Goal: Task Accomplishment & Management: Use online tool/utility

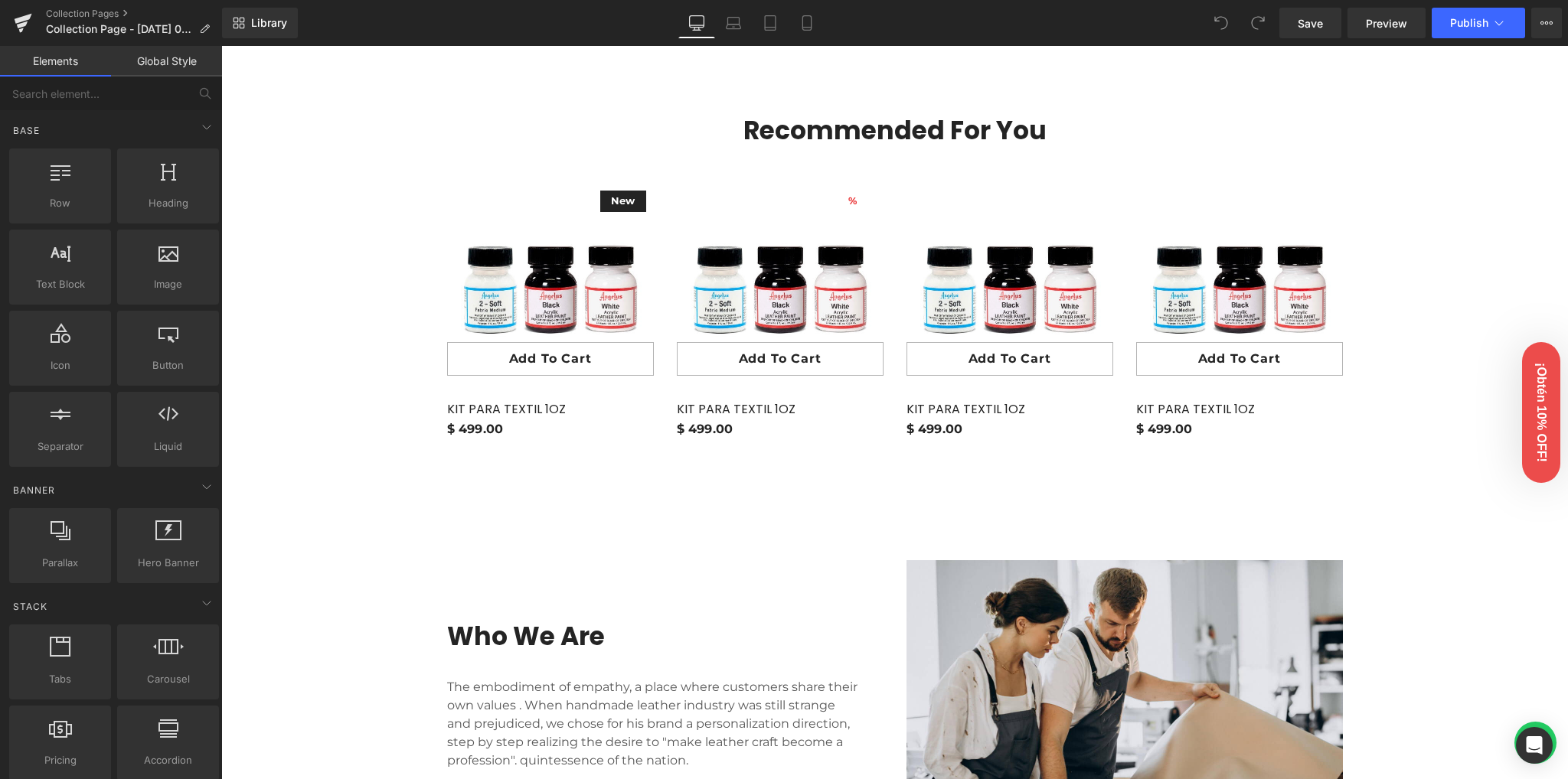
scroll to position [2041, 0]
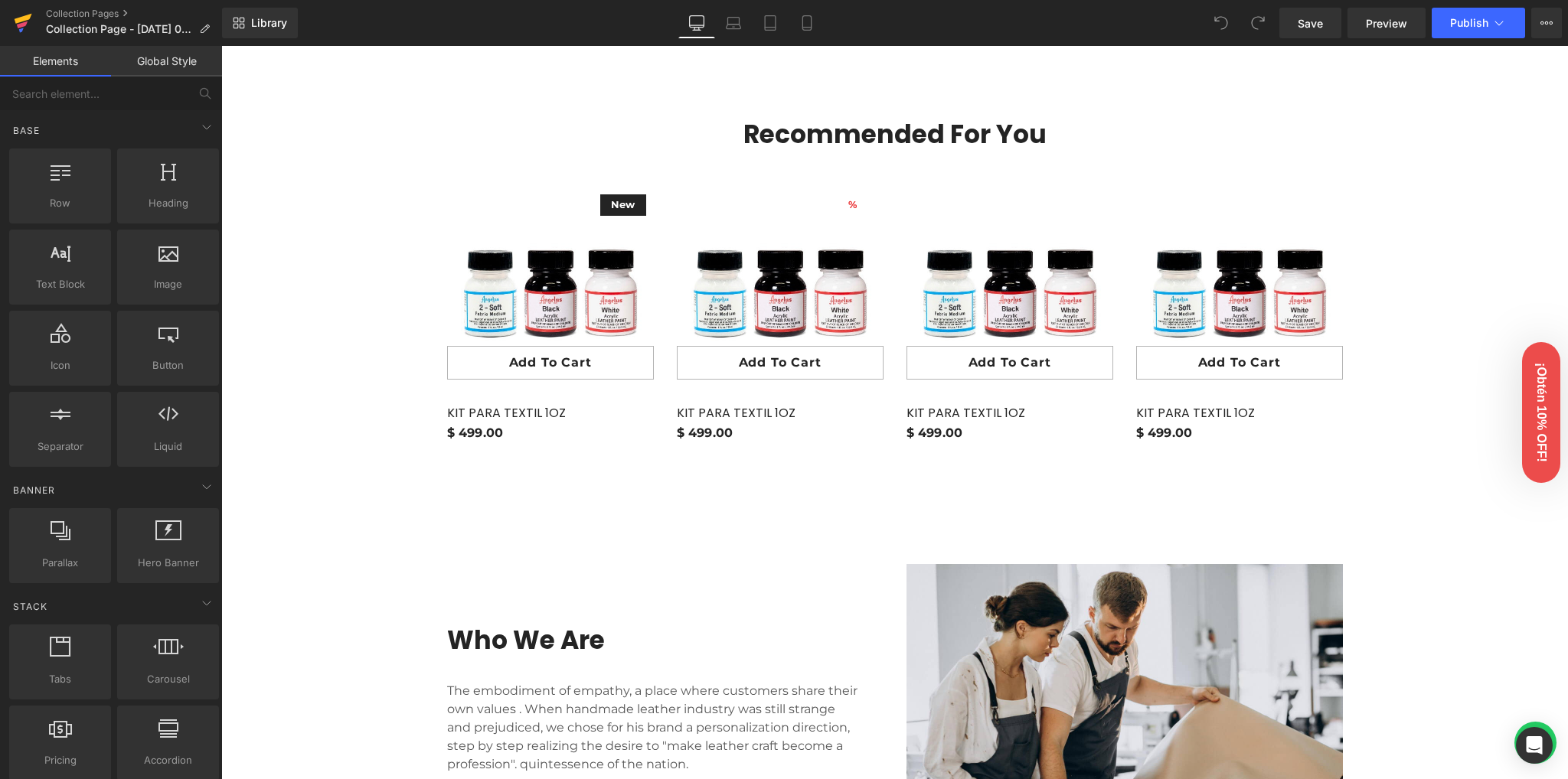
click at [7, 21] on link at bounding box center [23, 23] width 46 height 46
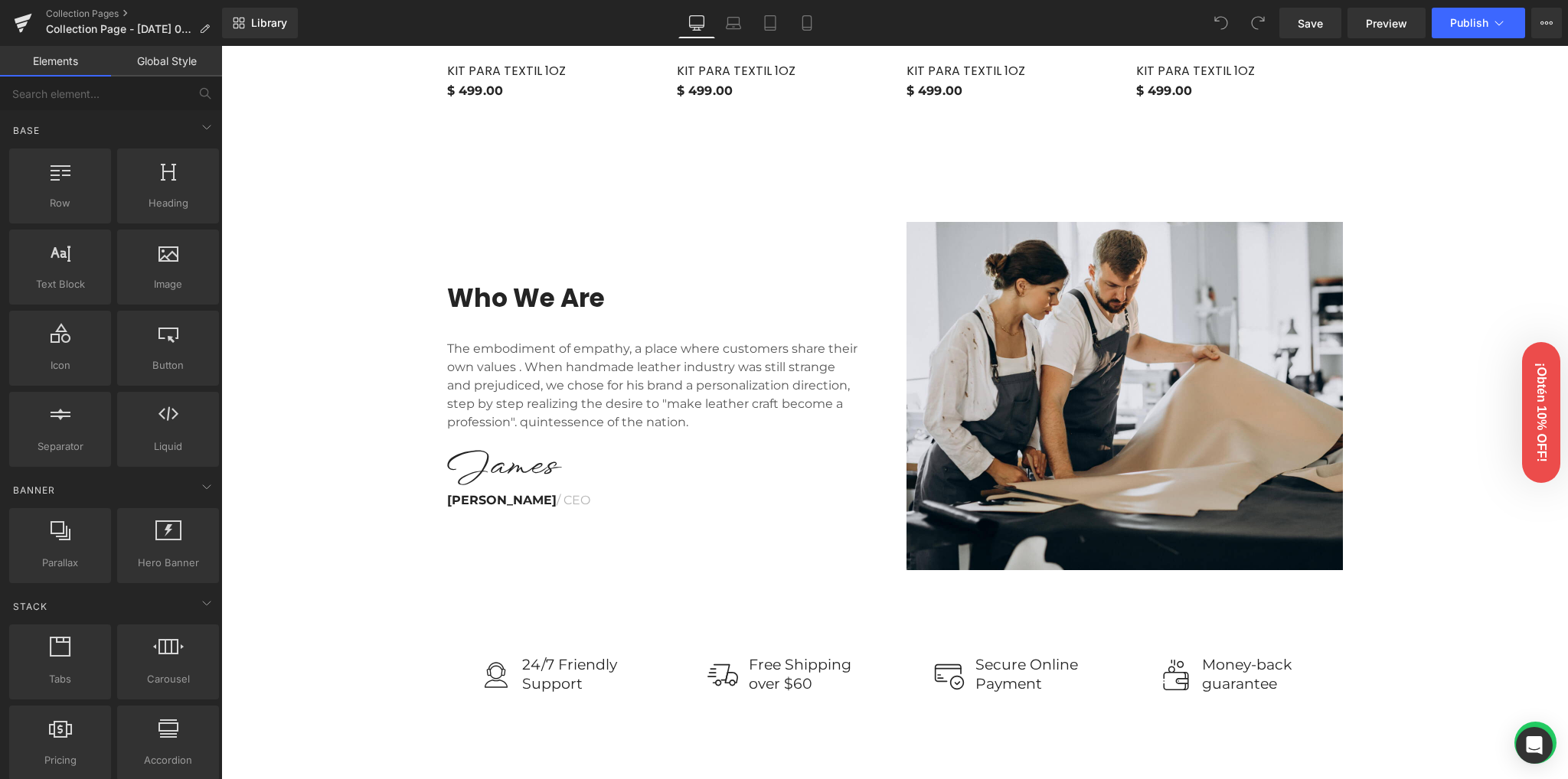
scroll to position [2551, 0]
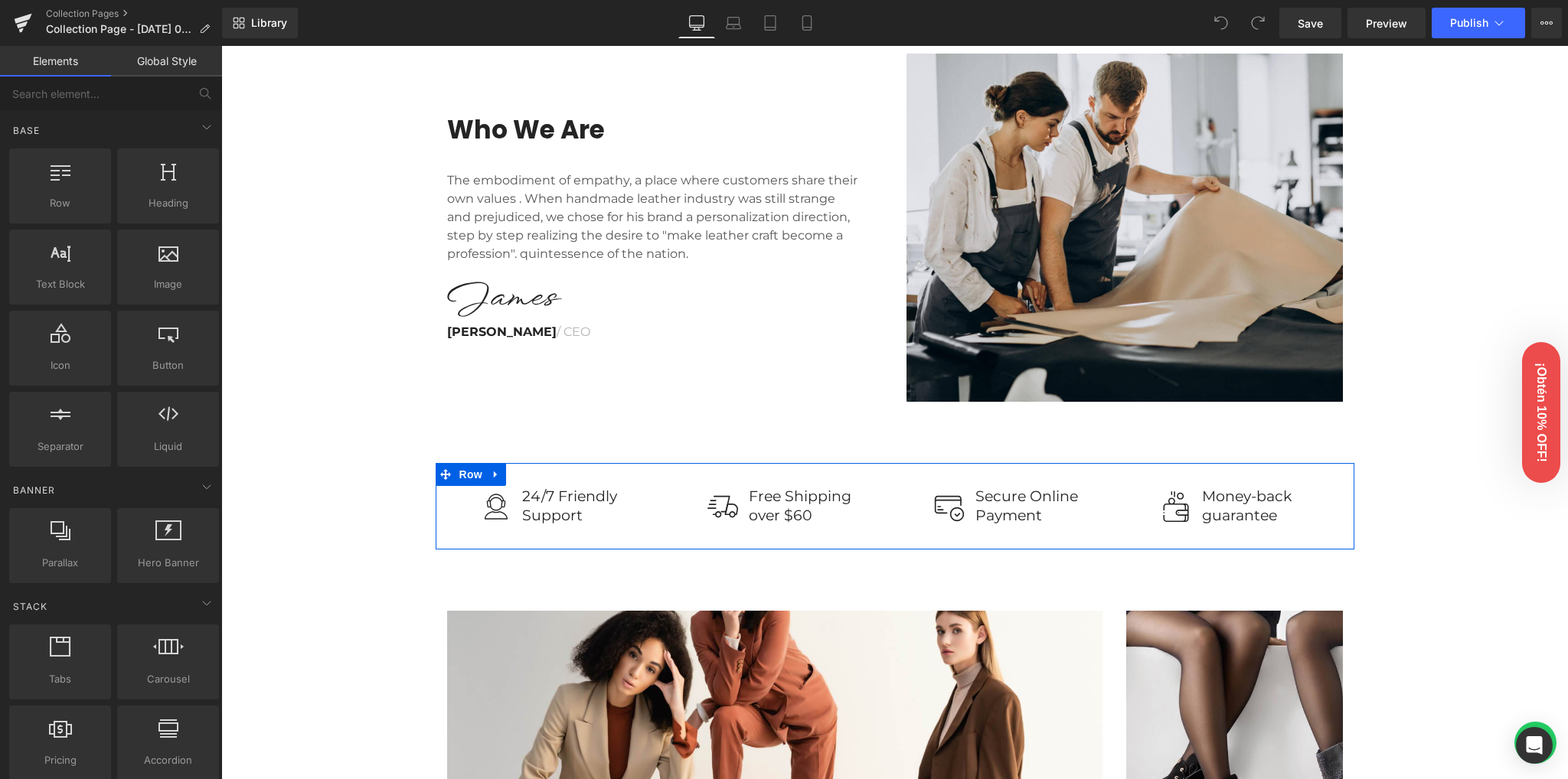
drag, startPoint x: 498, startPoint y: 497, endPoint x: 1183, endPoint y: 489, distance: 685.0
click at [1183, 489] on div "Image 24/7 Friendly Support Text Block Row Image Free Shipping over $60 Text Bl…" at bounding box center [894, 507] width 918 height 87
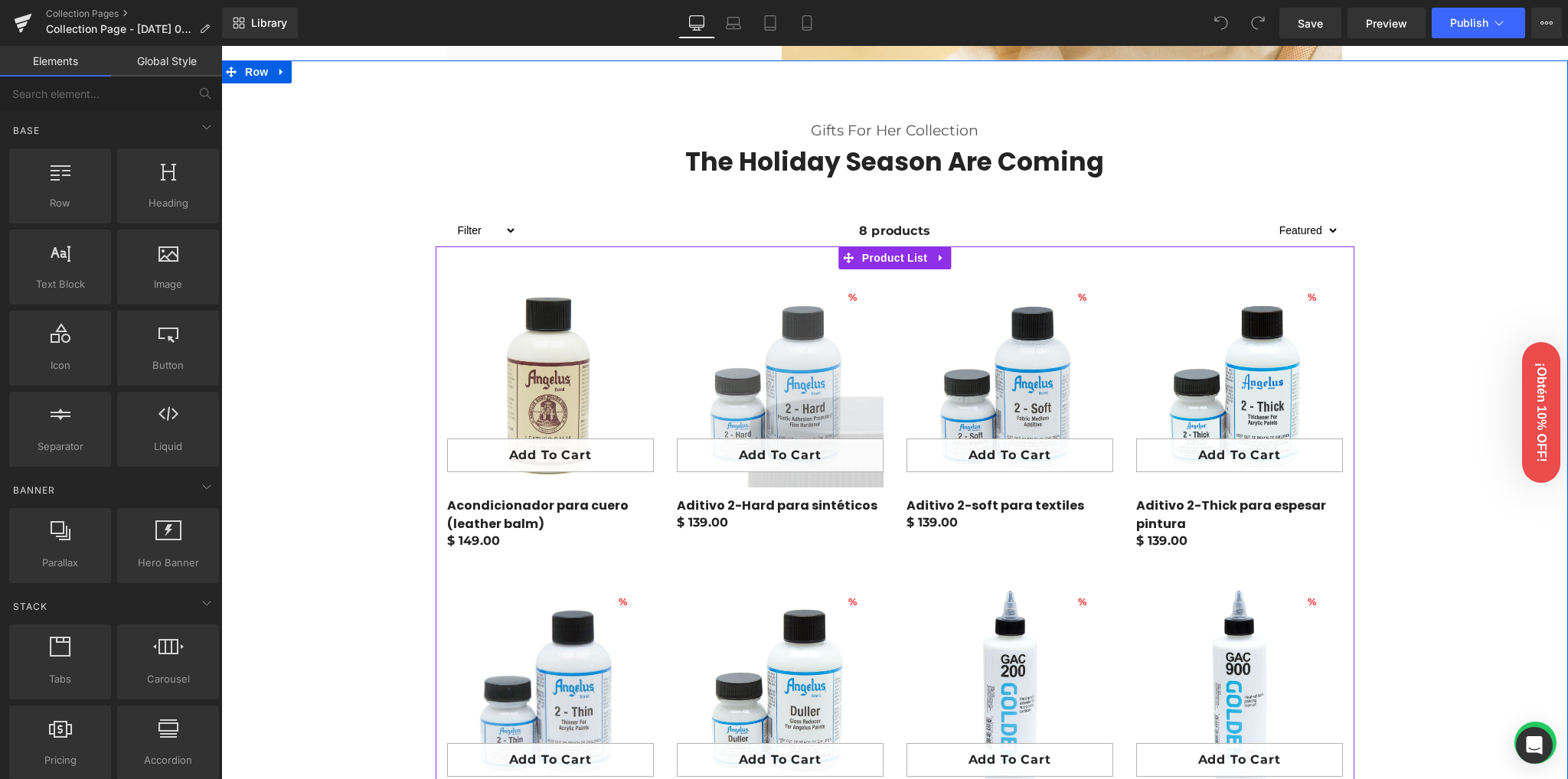
scroll to position [510, 0]
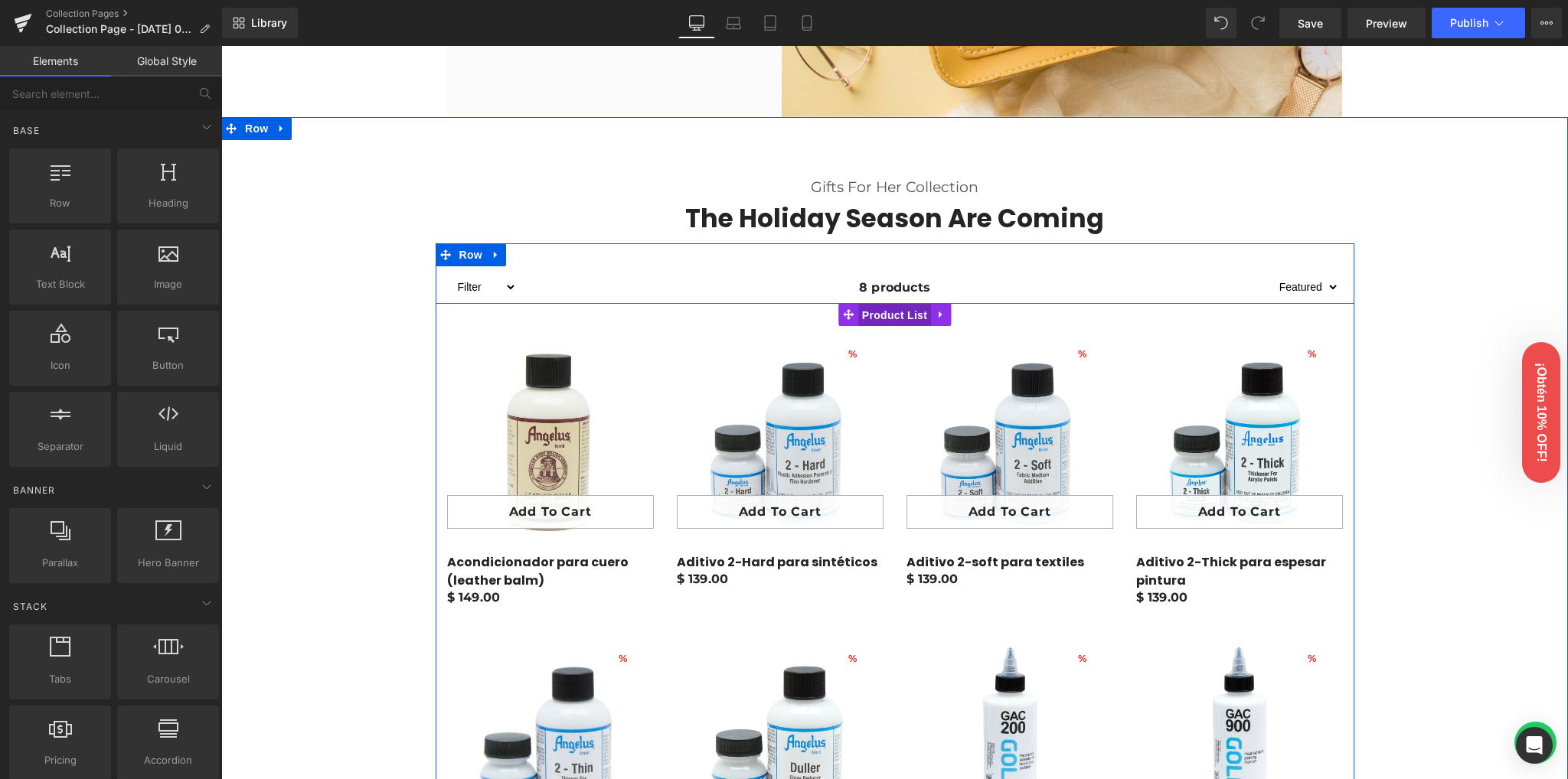
click at [903, 315] on span "Product List" at bounding box center [895, 315] width 72 height 23
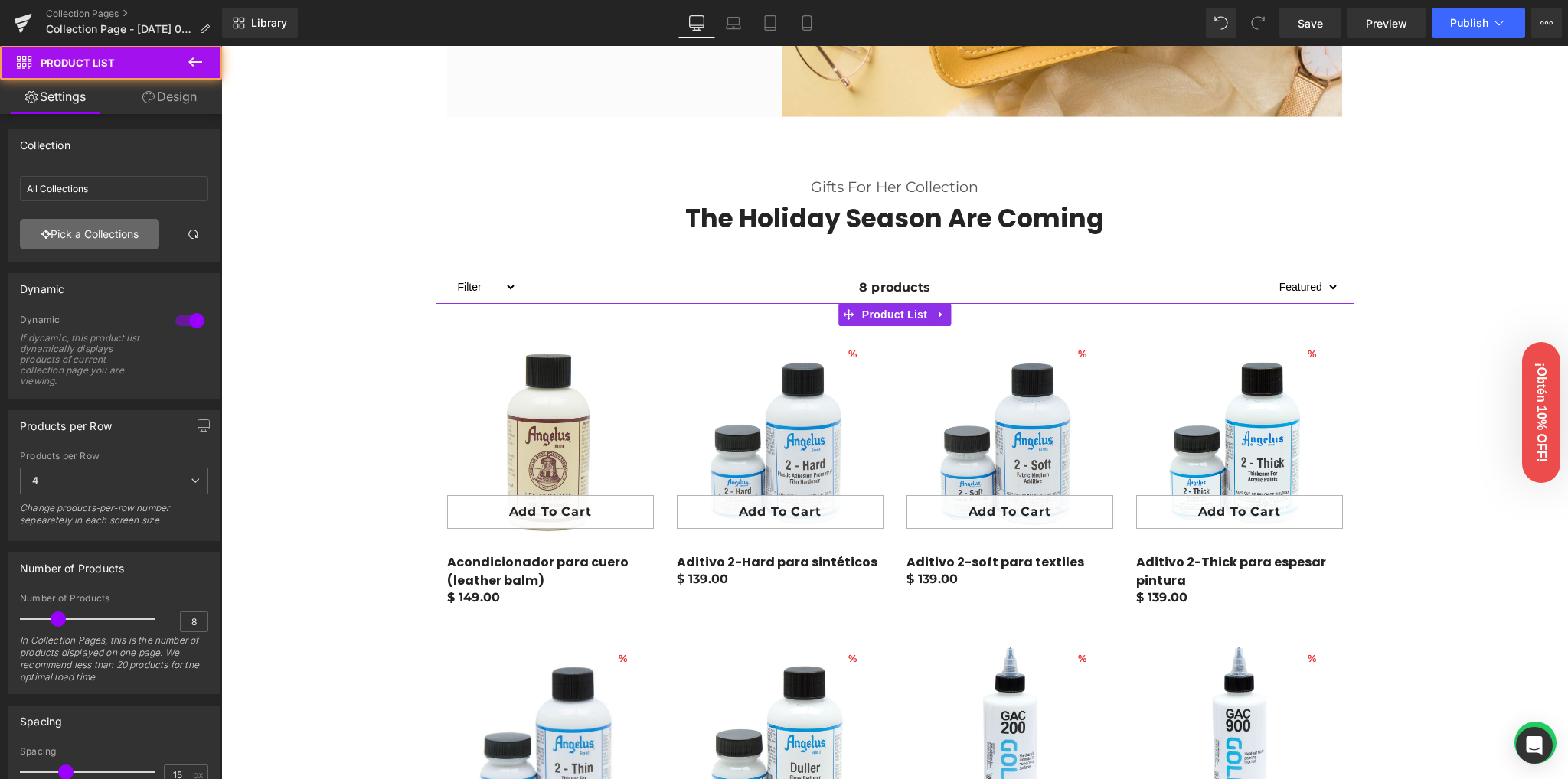
click at [87, 234] on link "Pick a Collections" at bounding box center [90, 234] width 139 height 31
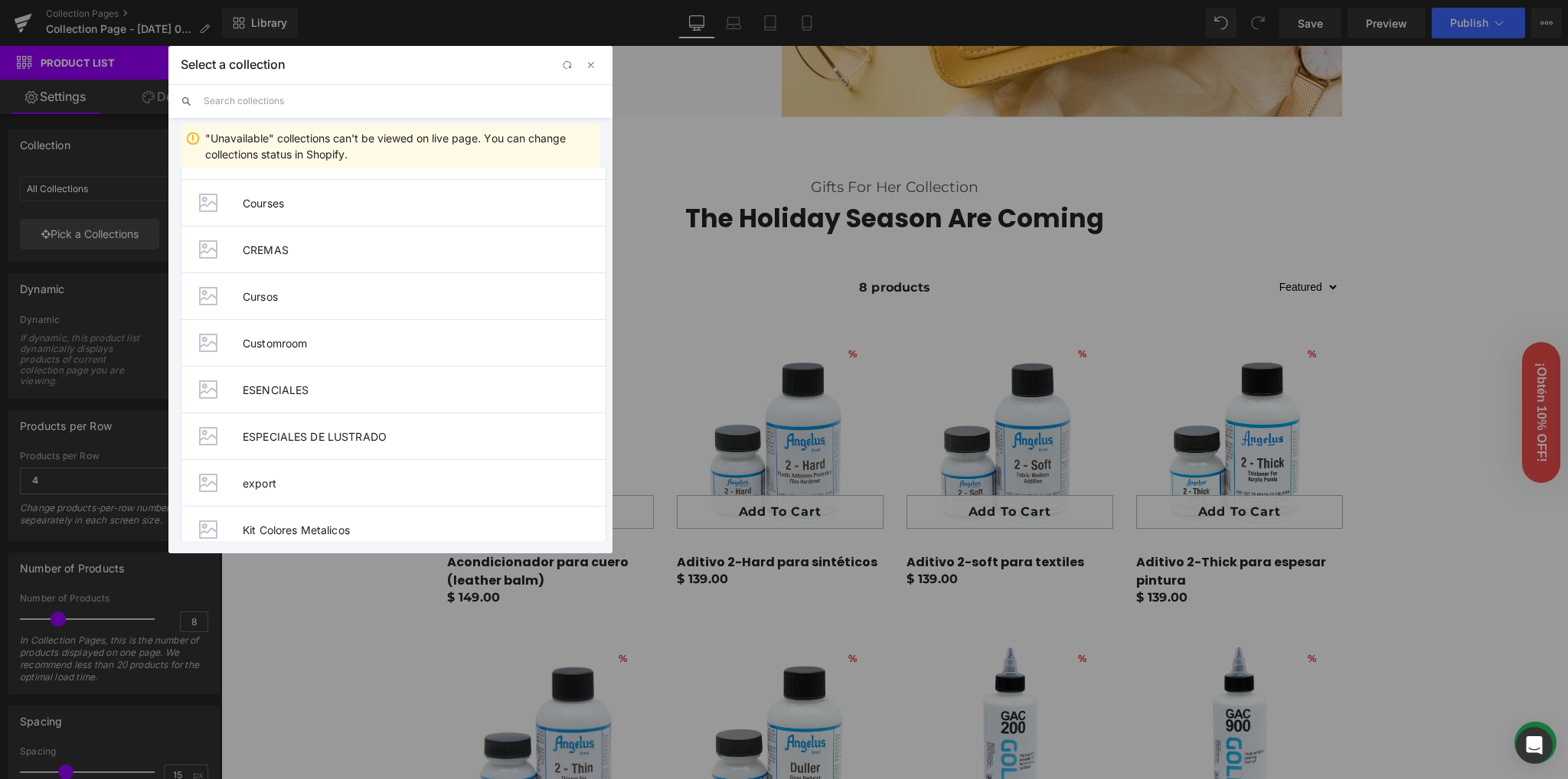
scroll to position [306, 0]
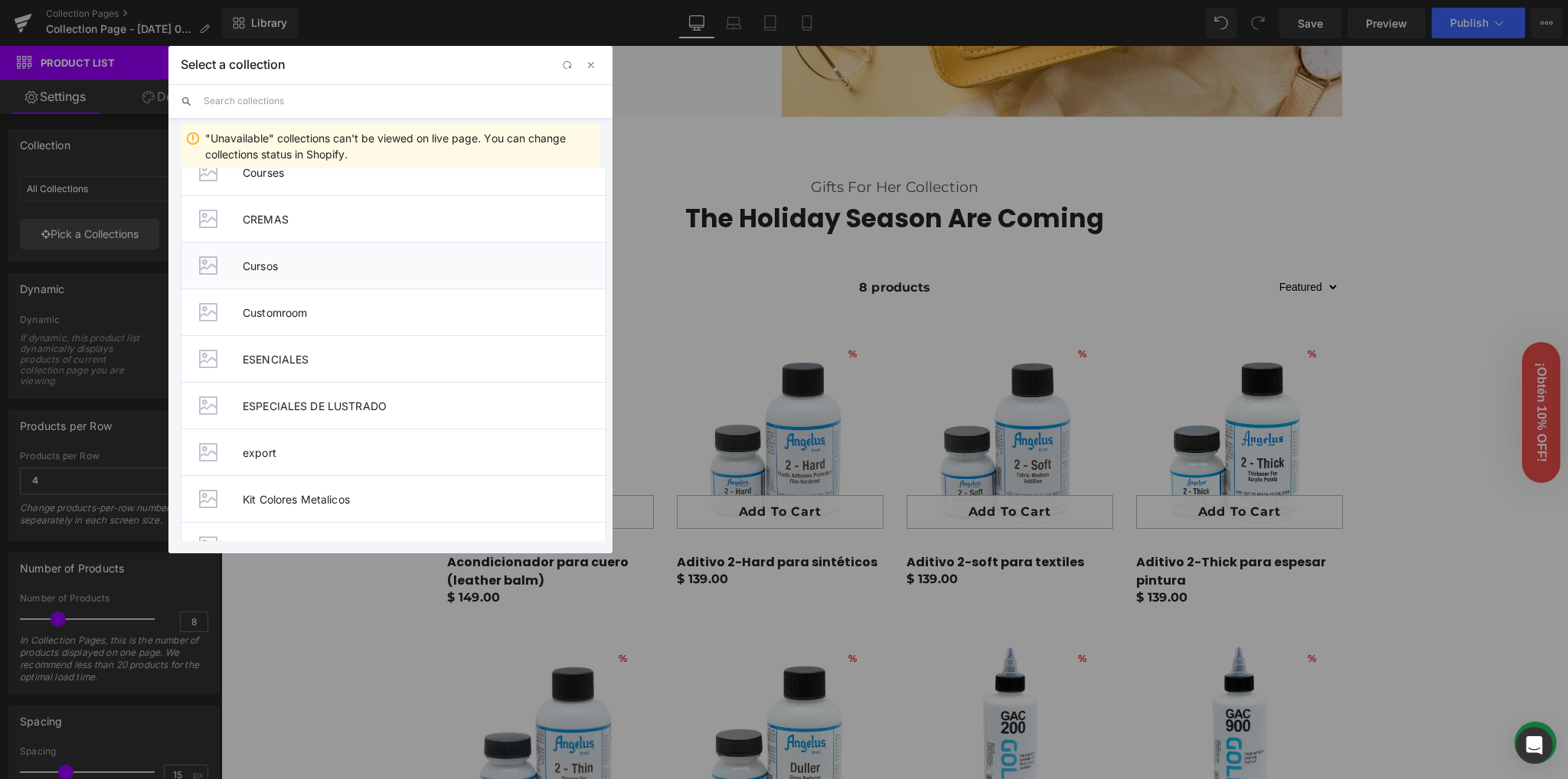
click at [266, 273] on li "Cursos" at bounding box center [394, 265] width 425 height 47
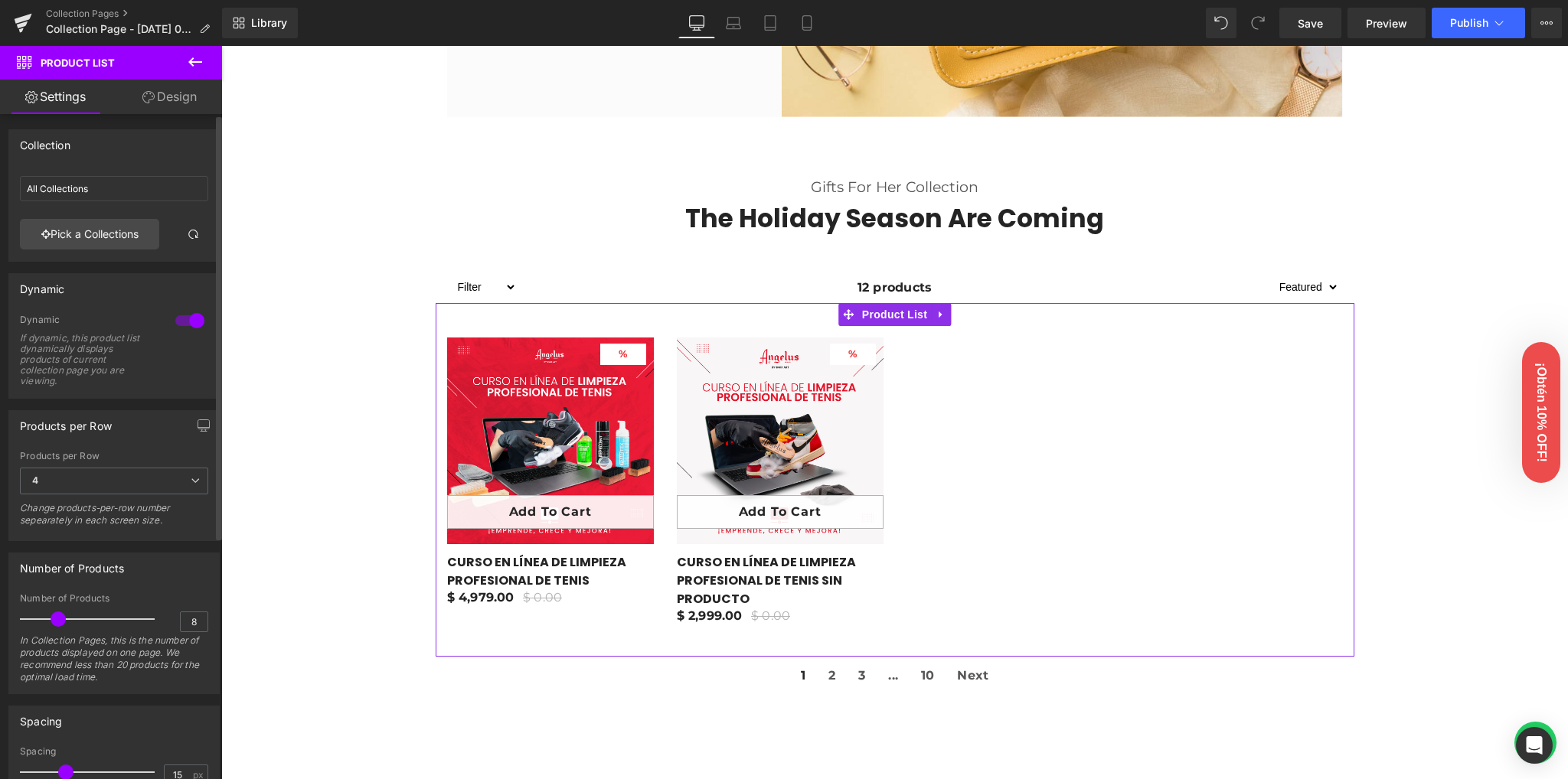
click at [182, 316] on div at bounding box center [190, 320] width 37 height 24
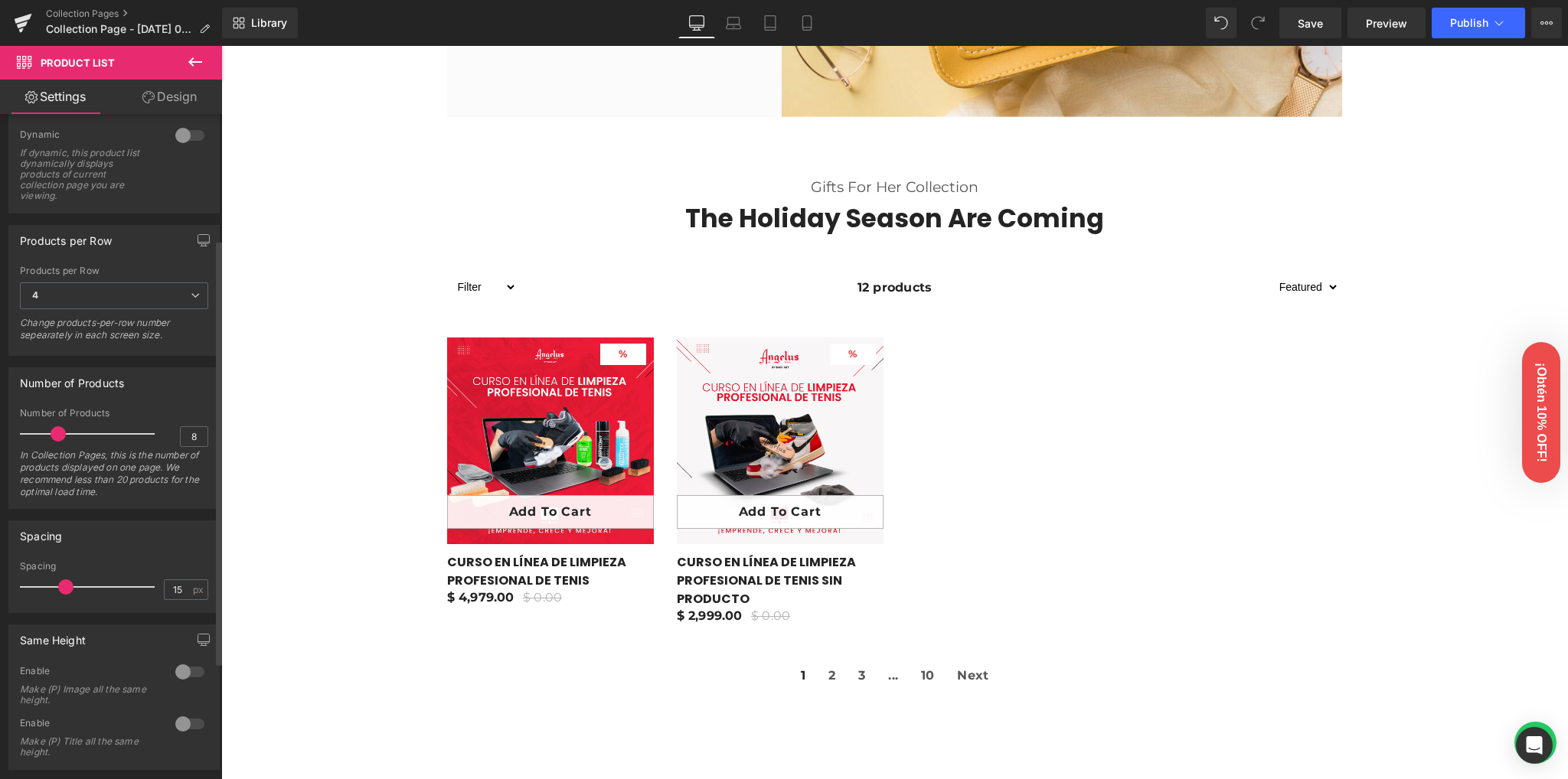
scroll to position [204, 0]
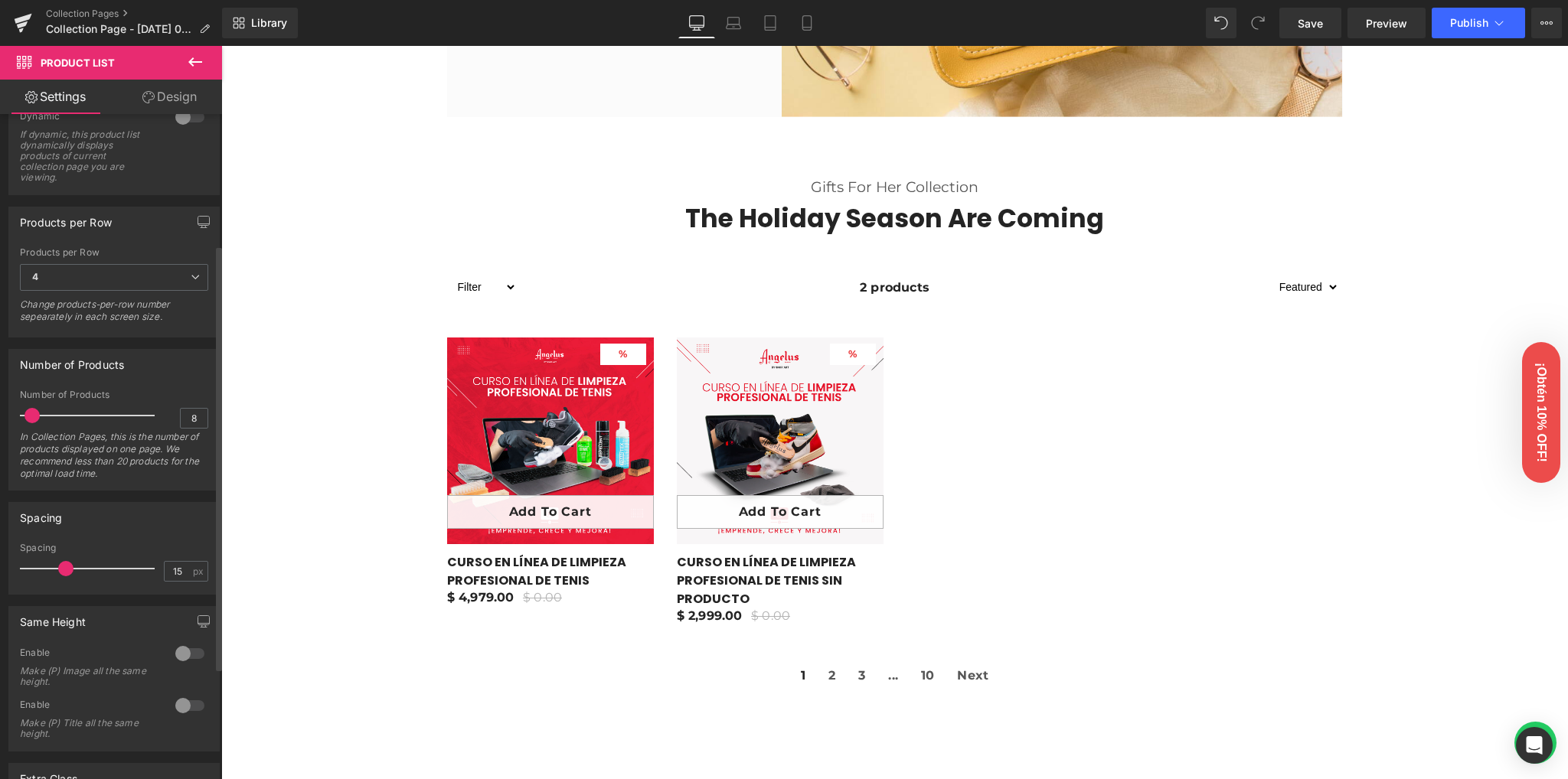
drag, startPoint x: 55, startPoint y: 415, endPoint x: 30, endPoint y: 414, distance: 25.0
click at [30, 414] on span at bounding box center [32, 415] width 15 height 15
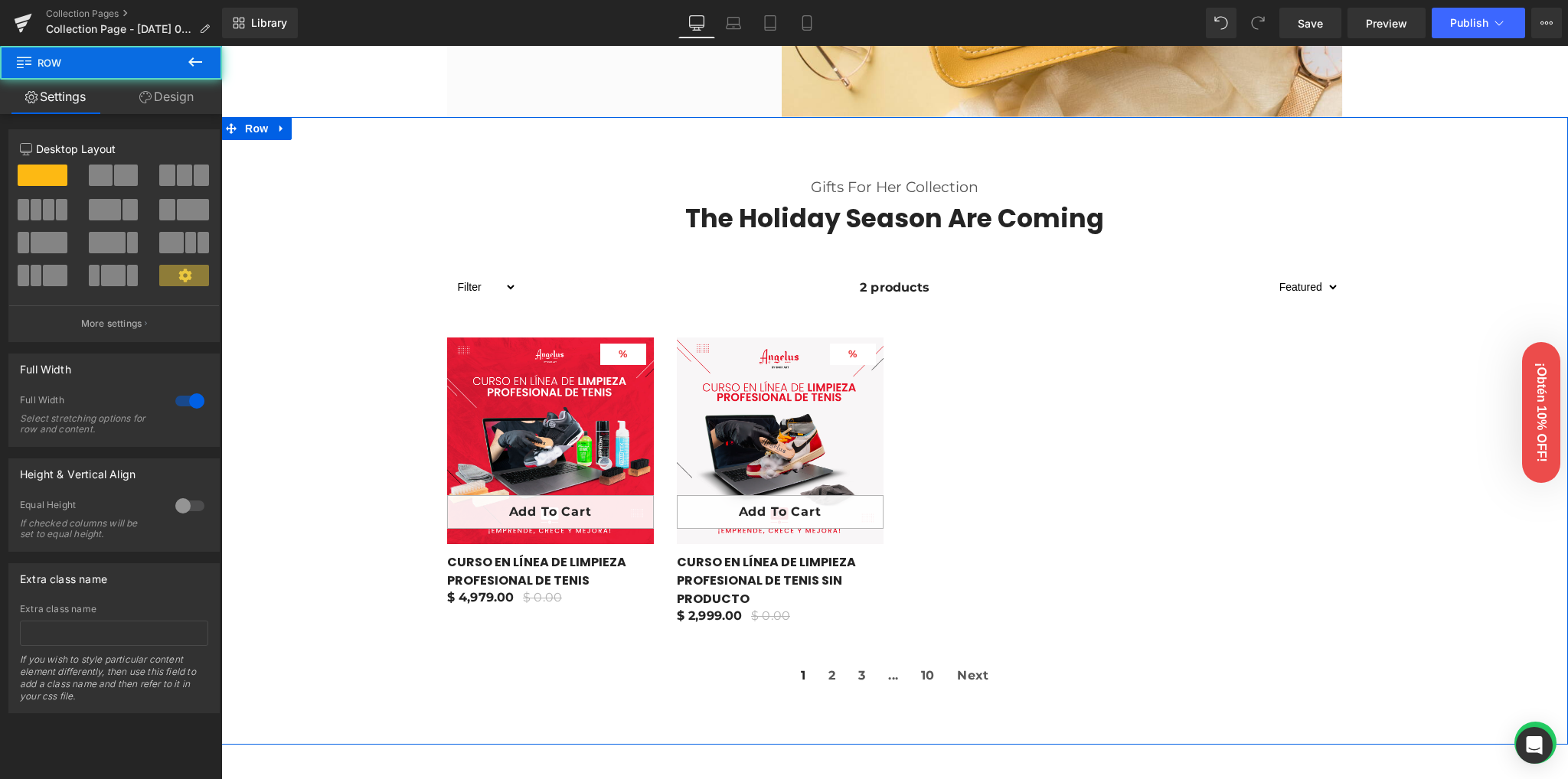
click at [389, 404] on div "Gifts For Her Collection Text Block The Holiday Season Are Coming Heading Row F…" at bounding box center [895, 423] width 1346 height 537
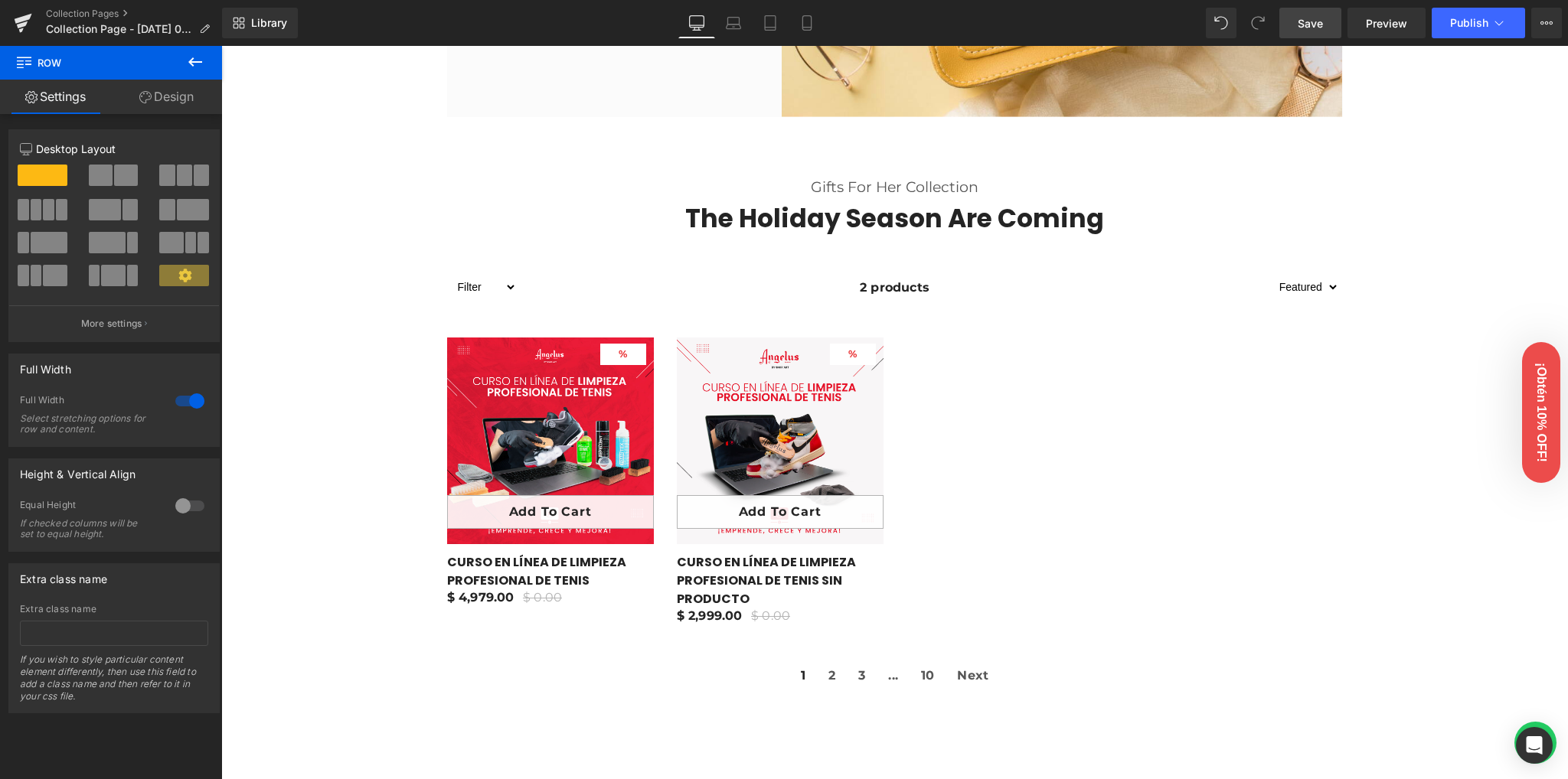
drag, startPoint x: 1300, startPoint y: 25, endPoint x: 269, endPoint y: 379, distance: 1090.1
click at [1300, 25] on span "Save" at bounding box center [1310, 24] width 25 height 16
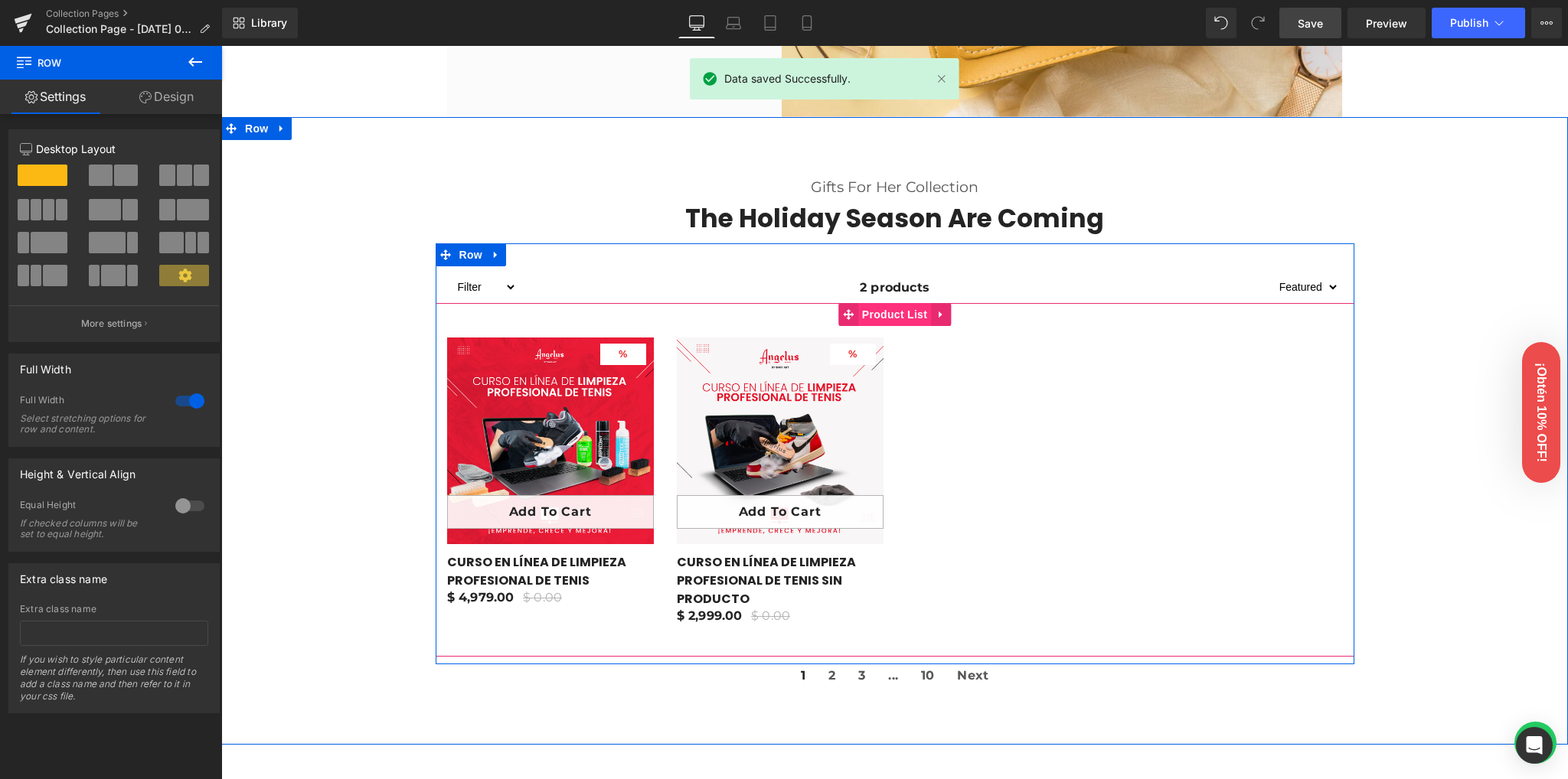
click at [889, 311] on span "Product List" at bounding box center [895, 314] width 72 height 23
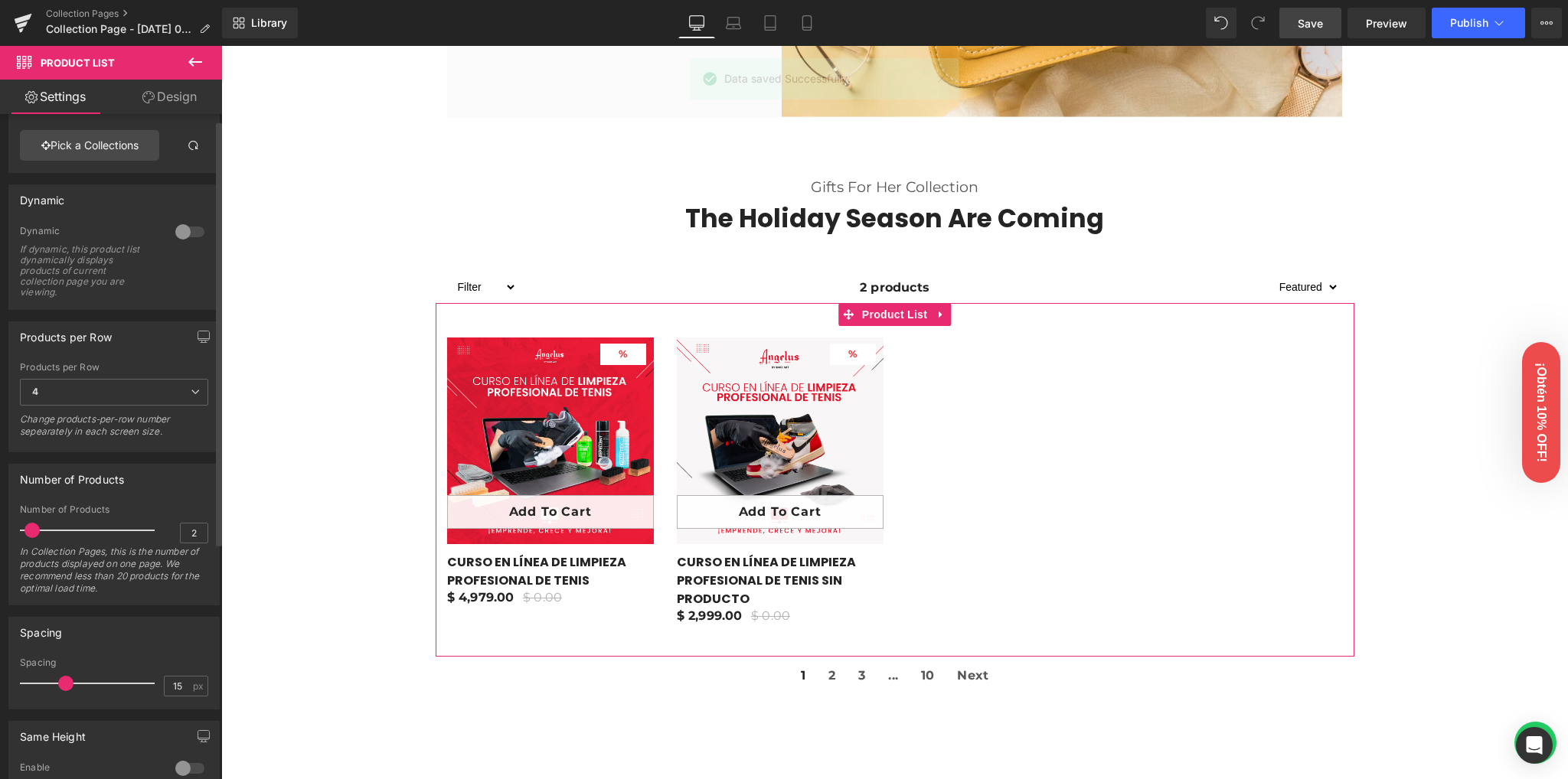
scroll to position [102, 0]
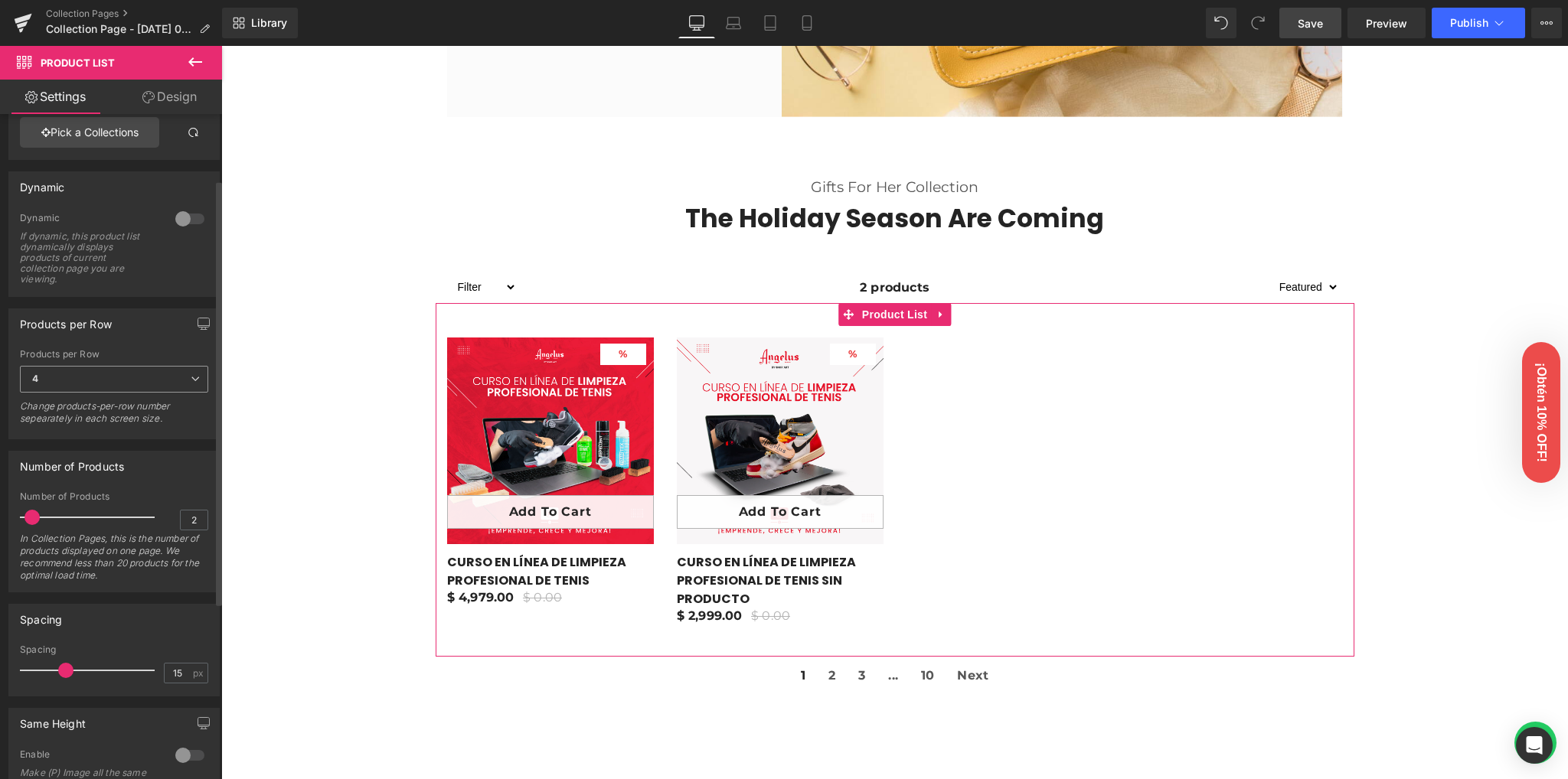
click at [107, 385] on span "4" at bounding box center [114, 379] width 188 height 27
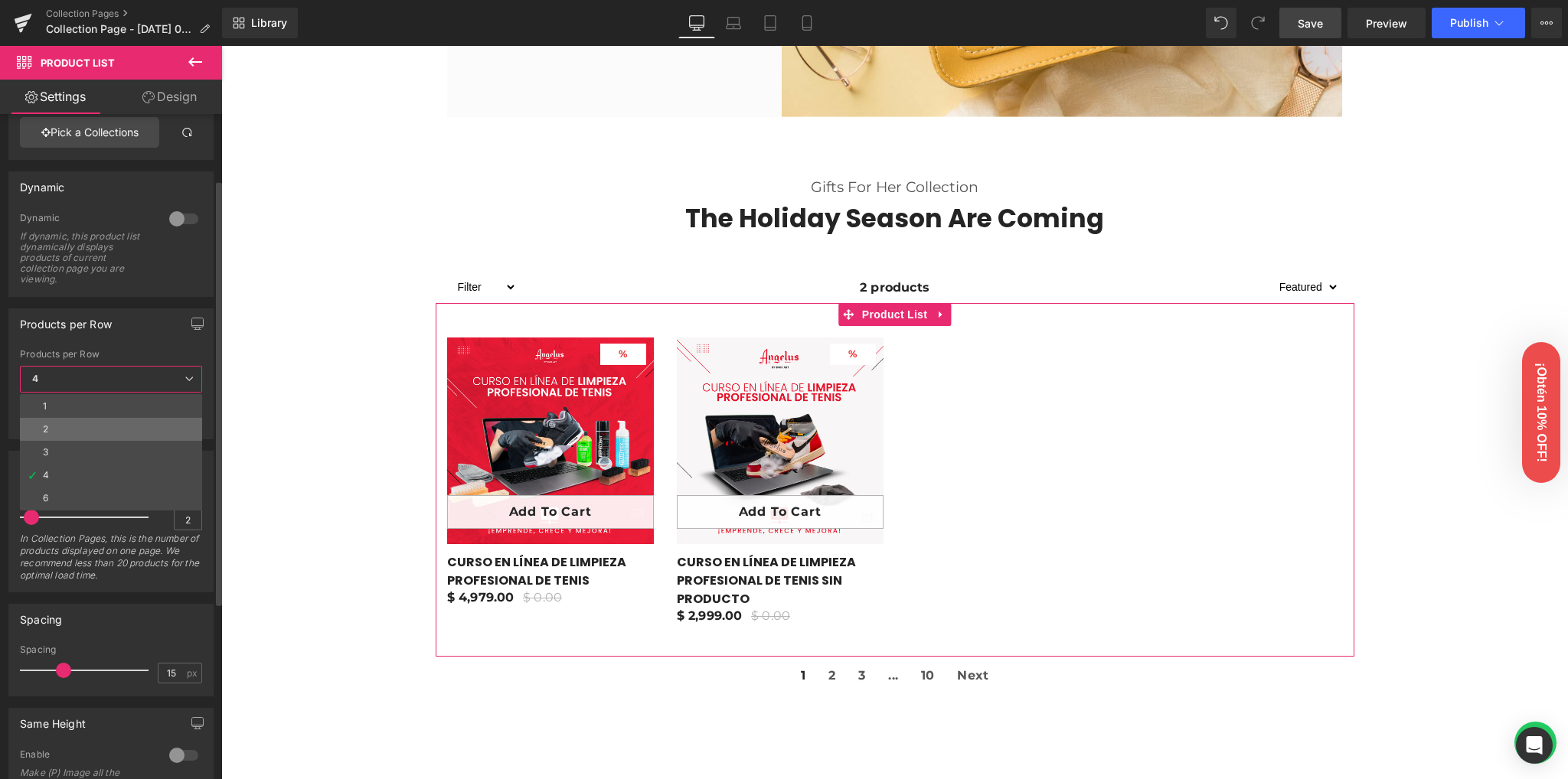
click at [55, 428] on li "2" at bounding box center [110, 429] width 182 height 23
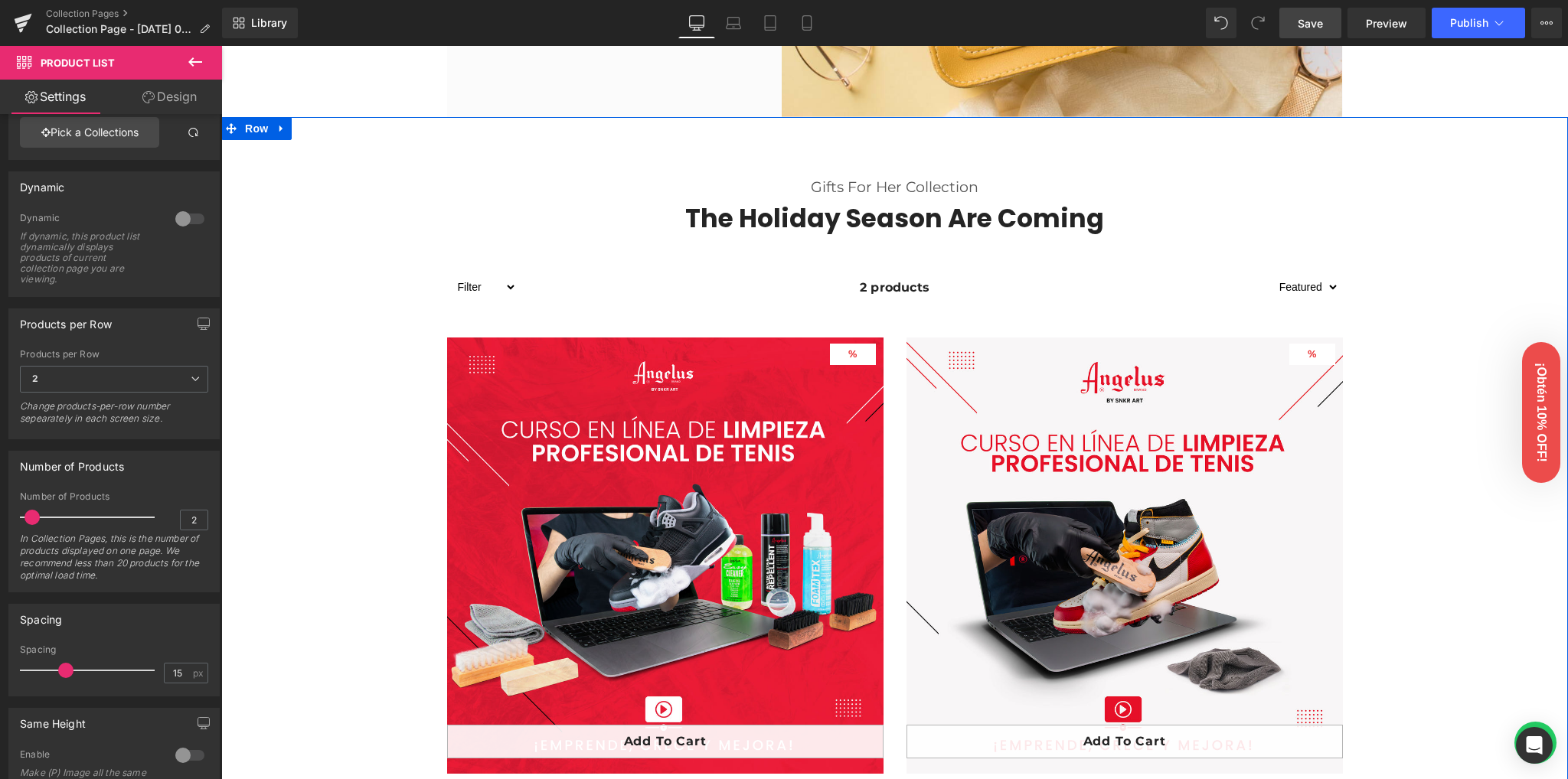
click at [372, 417] on div "Gifts For Her Collection Text Block The Holiday Season Are Coming Heading Row F…" at bounding box center [895, 520] width 1346 height 729
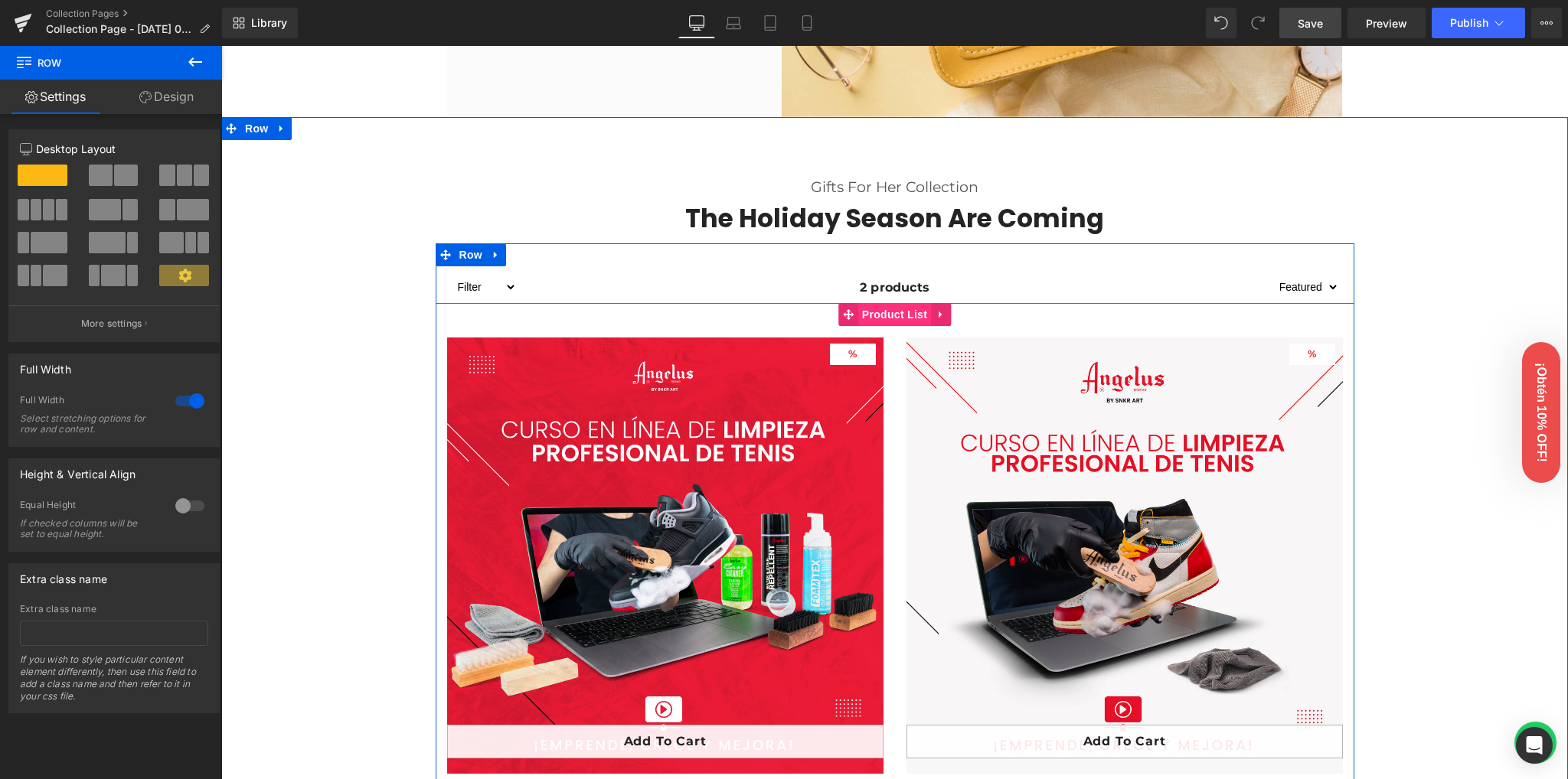
click at [885, 318] on span "Product List" at bounding box center [895, 314] width 72 height 23
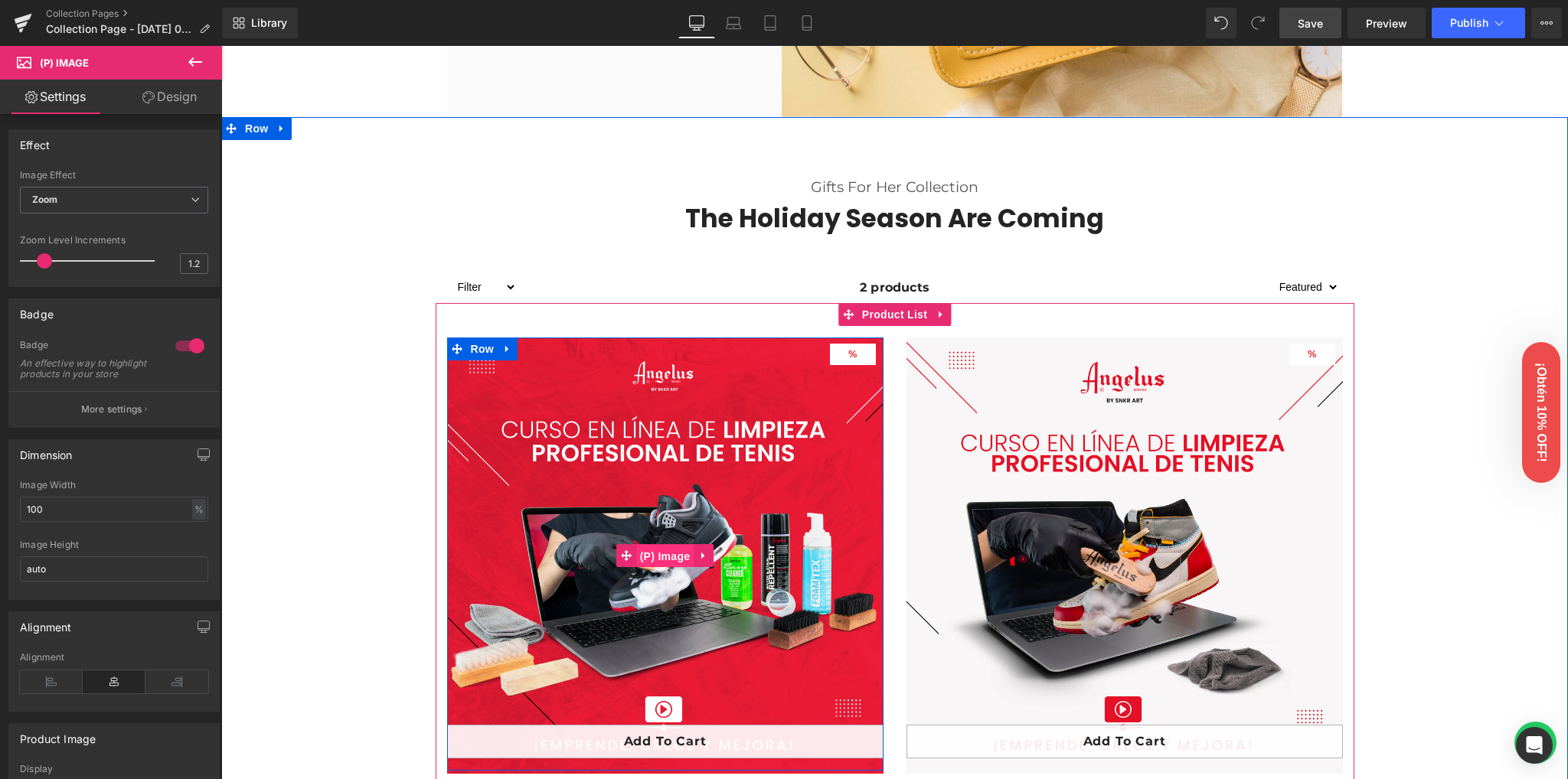
click at [652, 559] on span "(P) Image" at bounding box center [665, 556] width 58 height 23
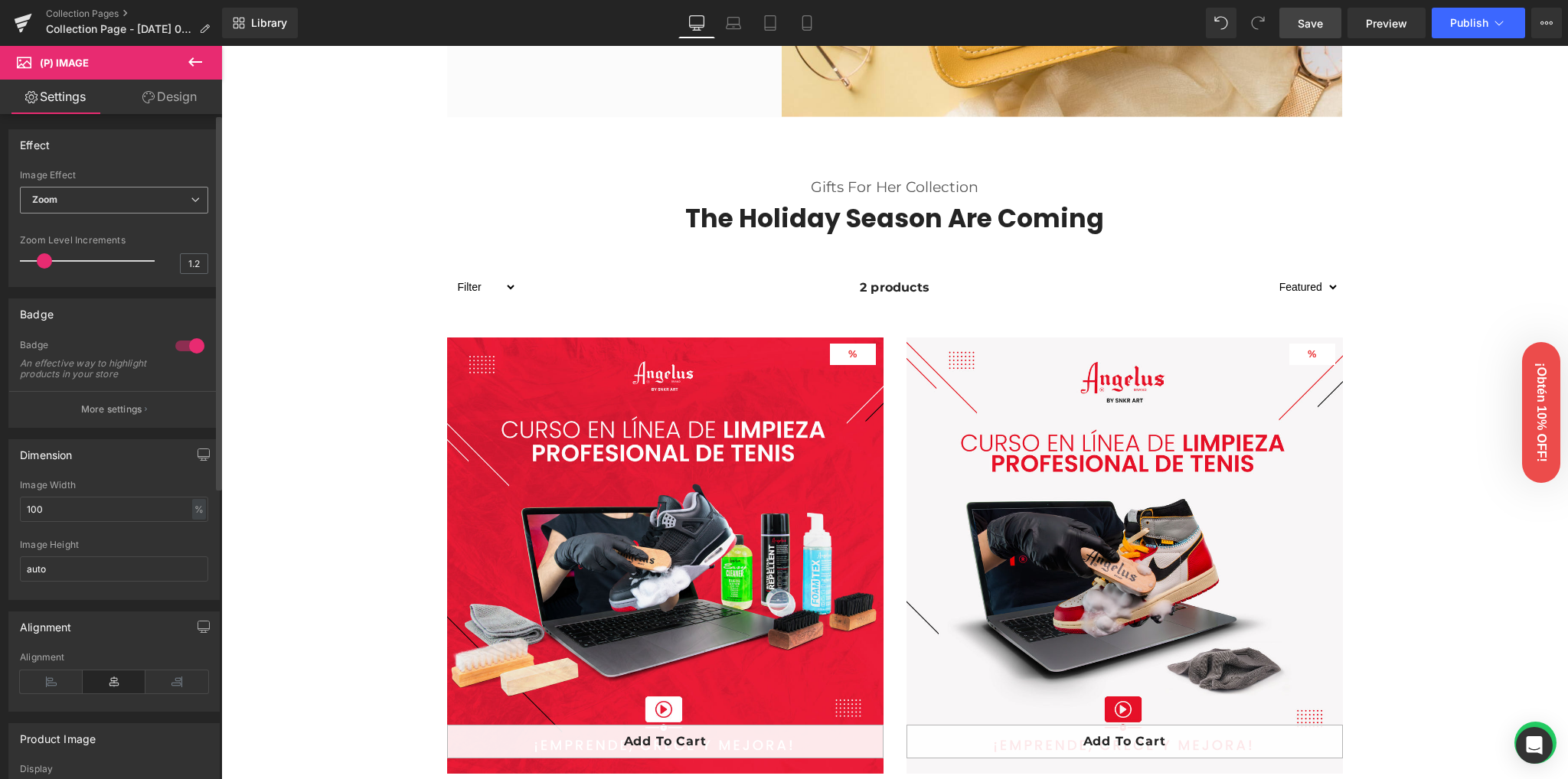
click at [62, 204] on span "Zoom" at bounding box center [114, 200] width 188 height 27
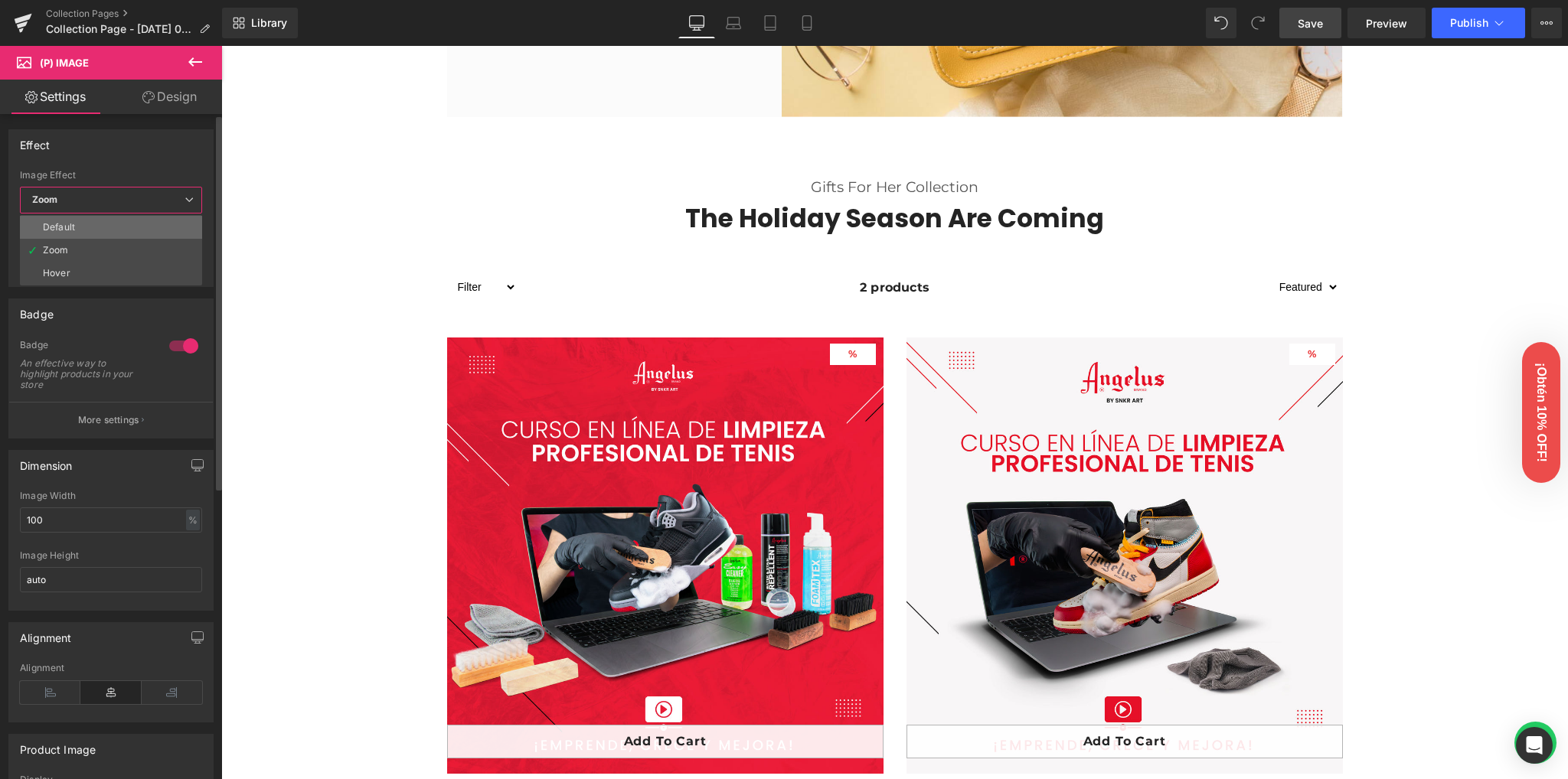
click at [61, 225] on div "Default" at bounding box center [59, 227] width 33 height 11
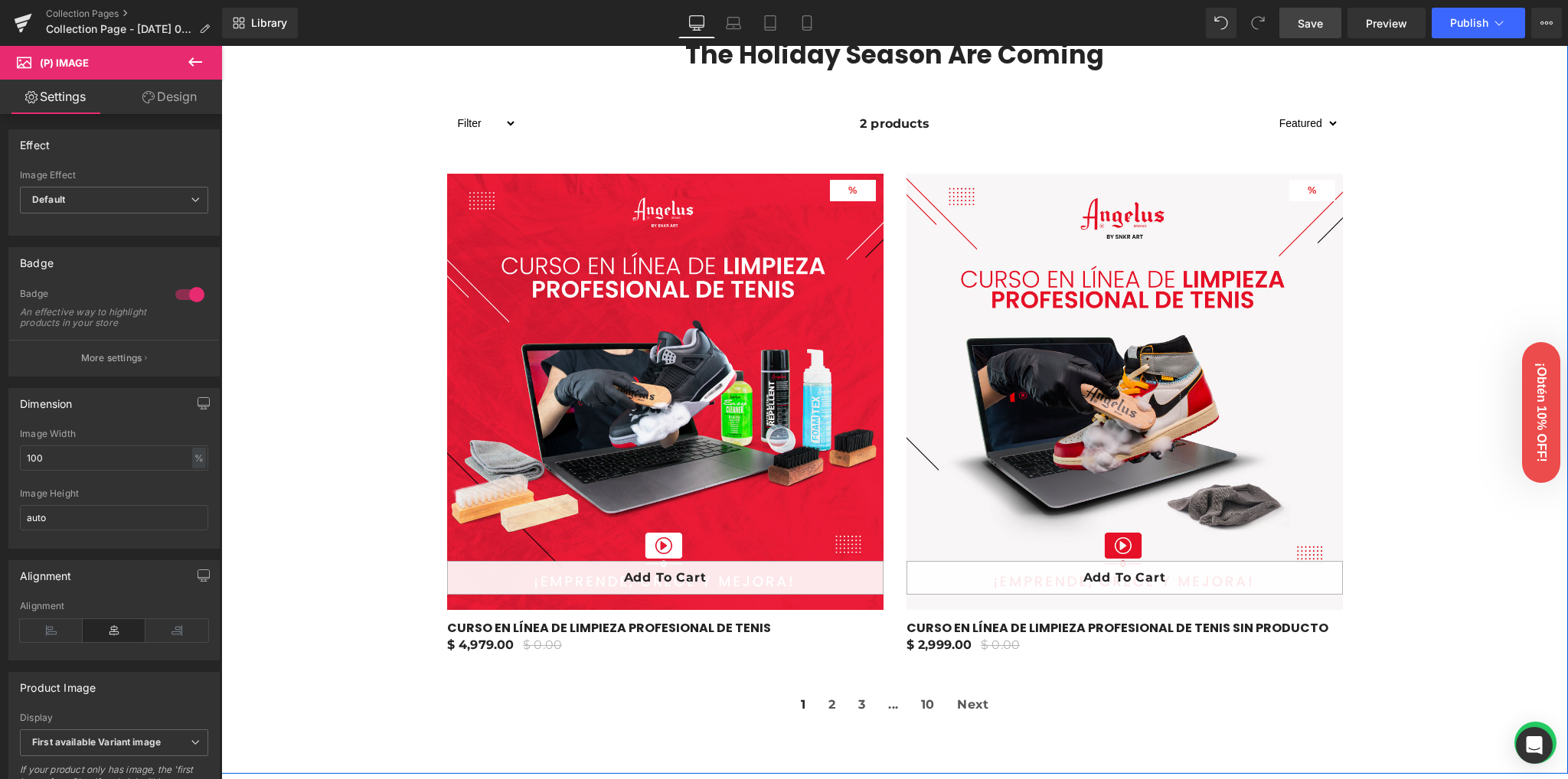
scroll to position [714, 0]
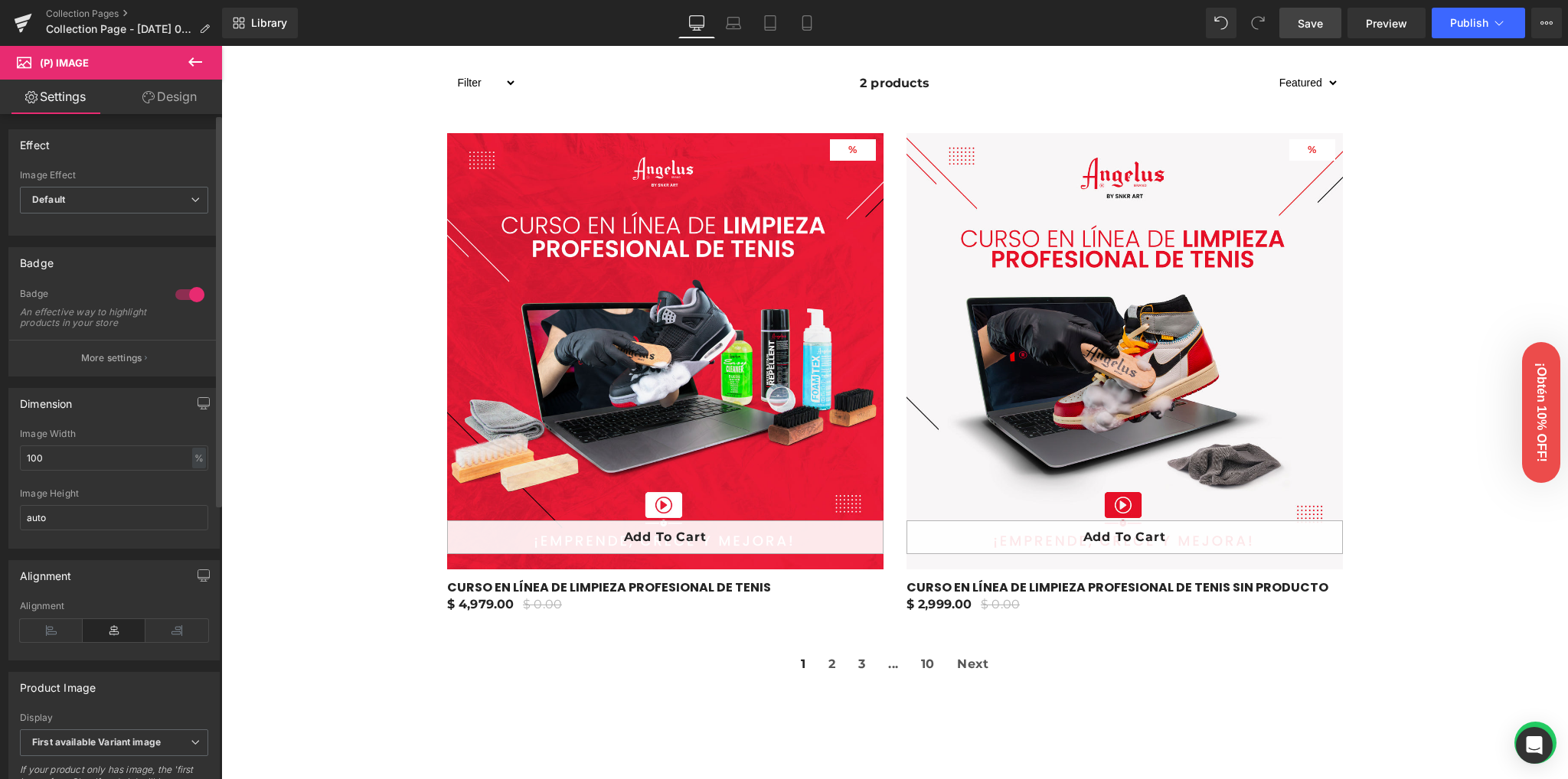
click at [184, 291] on div at bounding box center [190, 294] width 37 height 24
drag, startPoint x: 1306, startPoint y: 33, endPoint x: 1212, endPoint y: 273, distance: 257.8
click at [1306, 33] on link "Save" at bounding box center [1310, 23] width 62 height 31
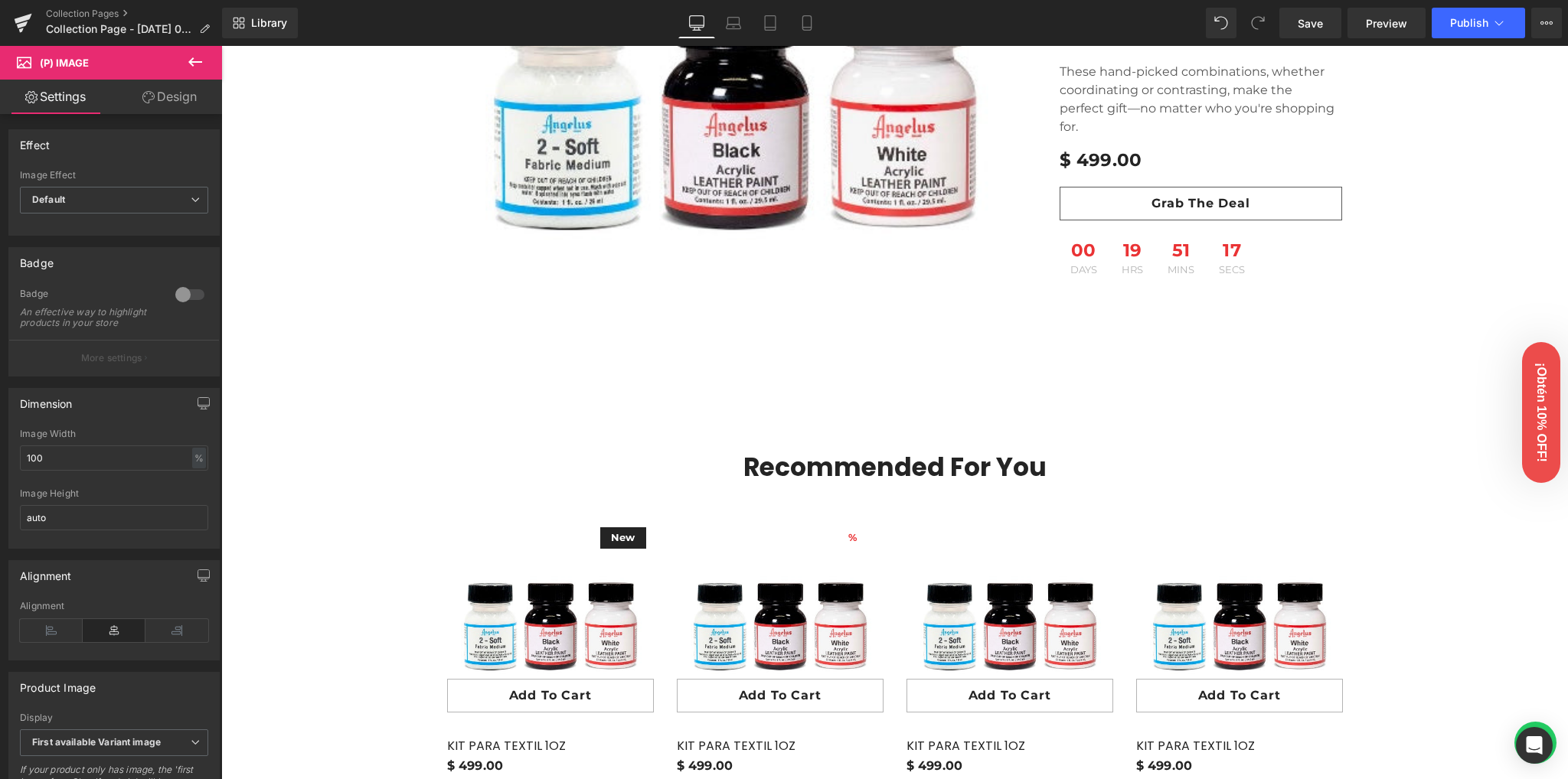
scroll to position [1225, 0]
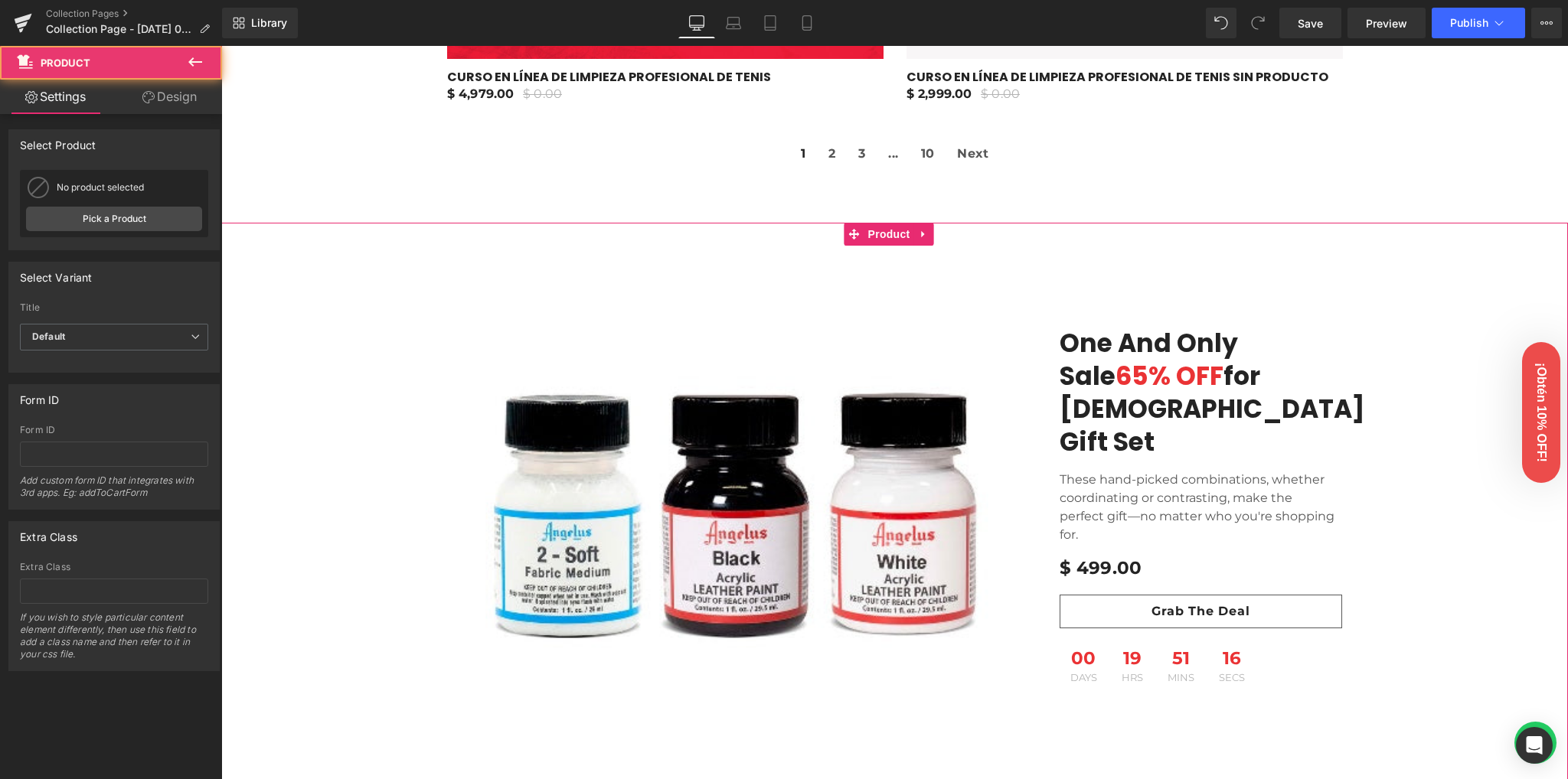
click at [291, 267] on div "Sale Off (P) Image One and Only Sale 65% OFF for Ladies Gift Set Heading Sale O…" at bounding box center [895, 510] width 1346 height 575
click at [898, 233] on span "Product" at bounding box center [889, 233] width 50 height 23
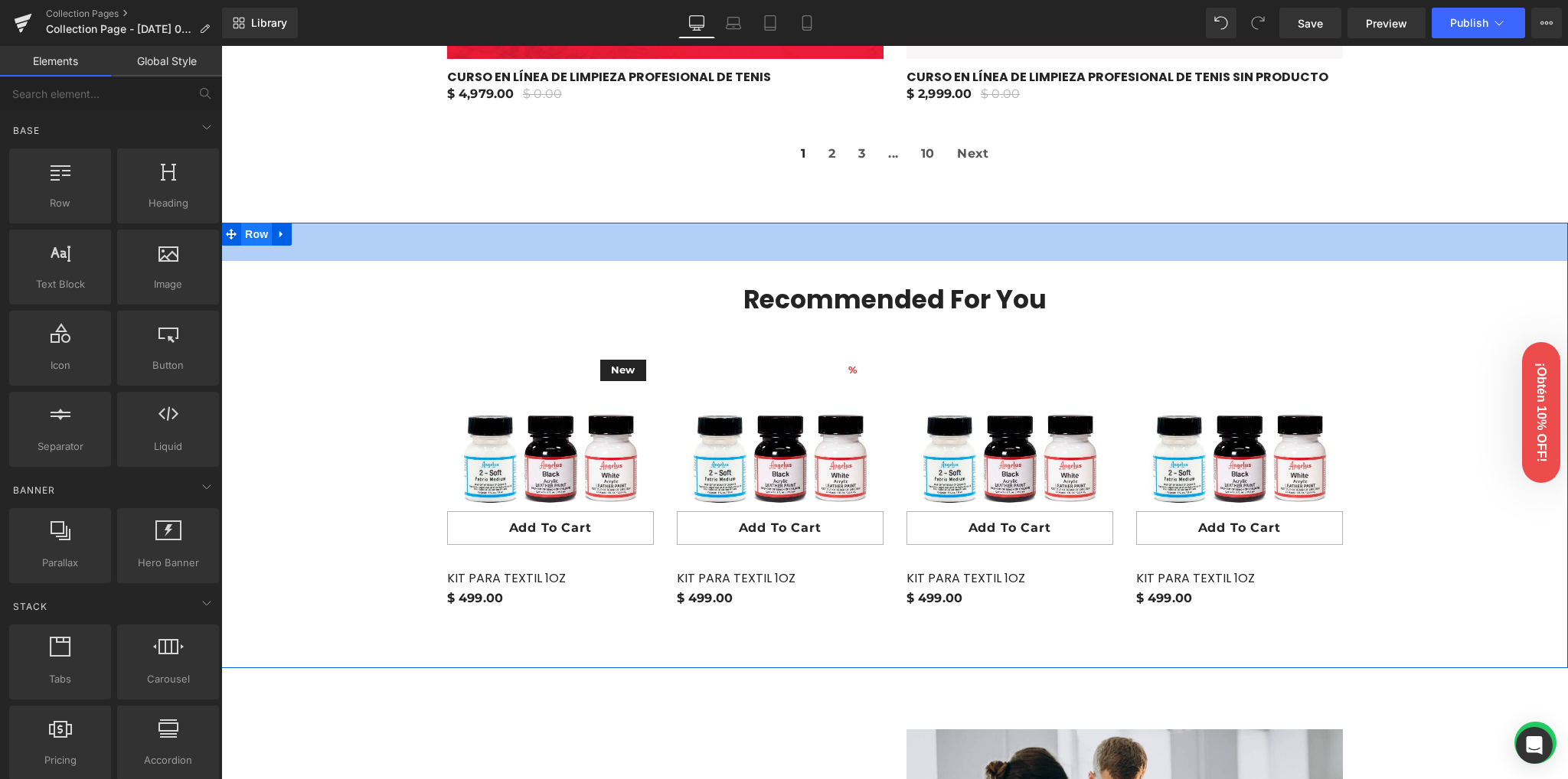
click at [252, 247] on div "50px" at bounding box center [895, 242] width 1346 height 38
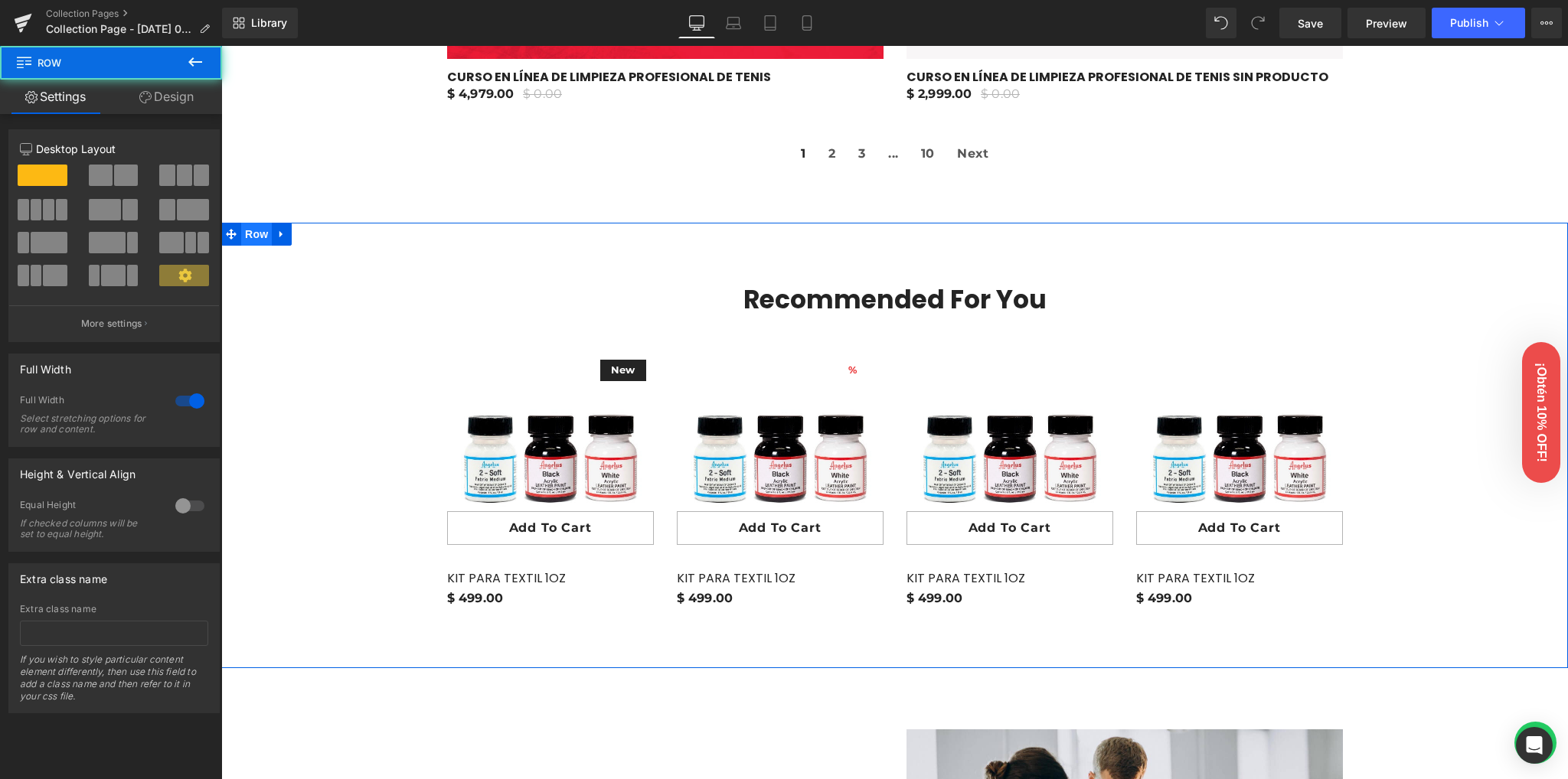
click at [252, 236] on span "Row" at bounding box center [257, 233] width 31 height 23
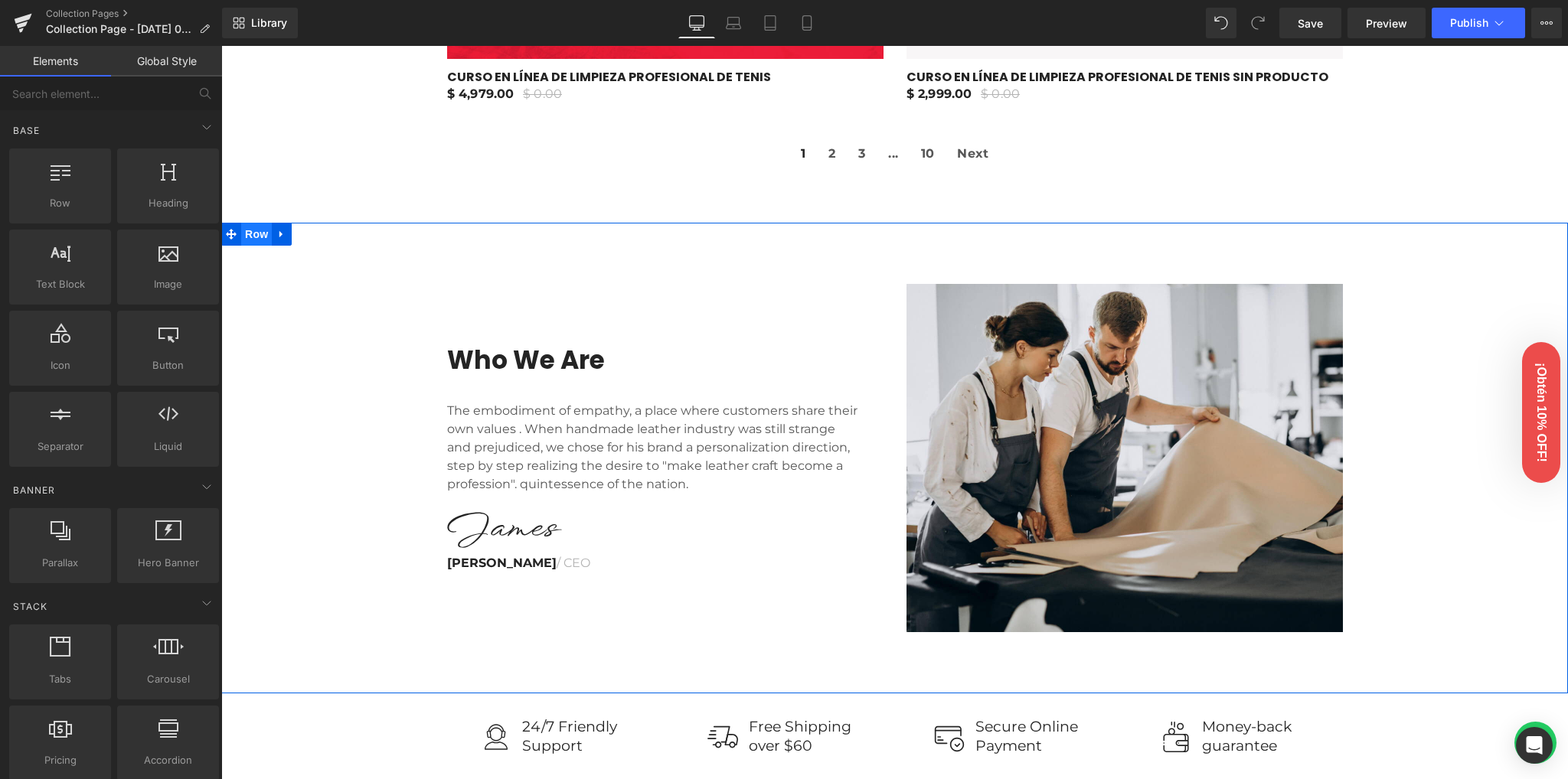
click at [250, 236] on span "Row" at bounding box center [257, 233] width 31 height 23
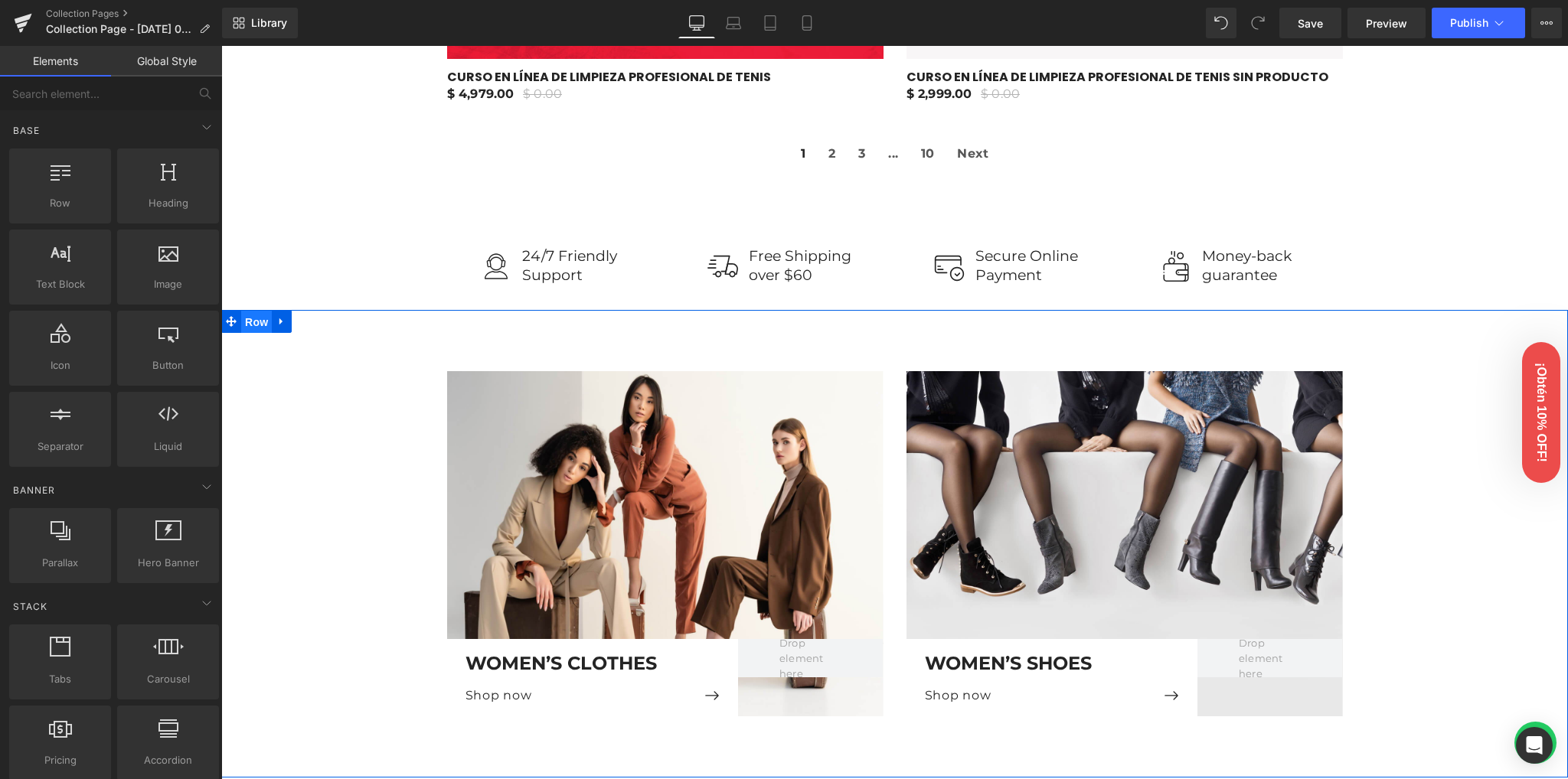
click at [246, 326] on span "Row" at bounding box center [257, 322] width 31 height 23
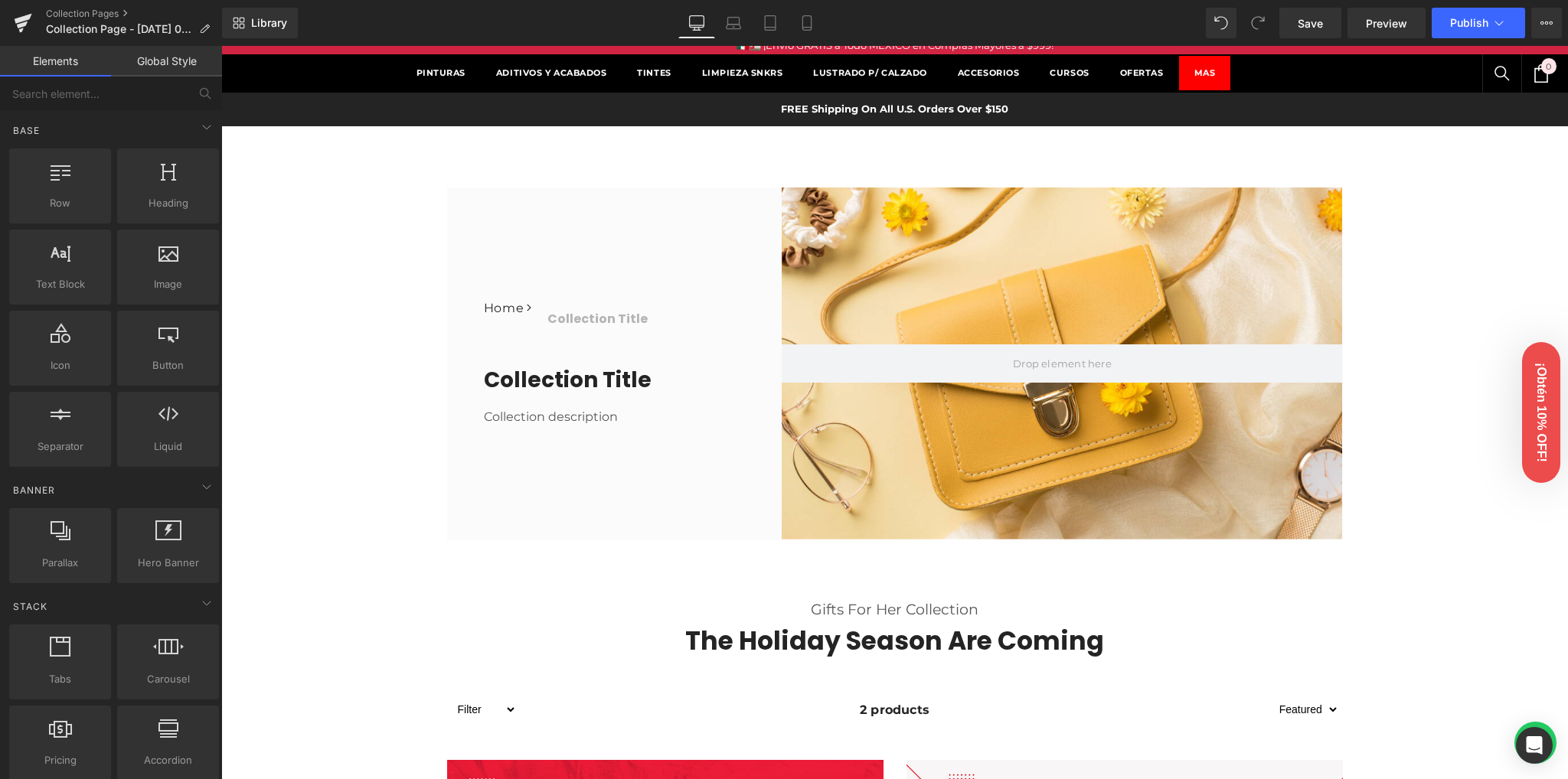
scroll to position [0, 0]
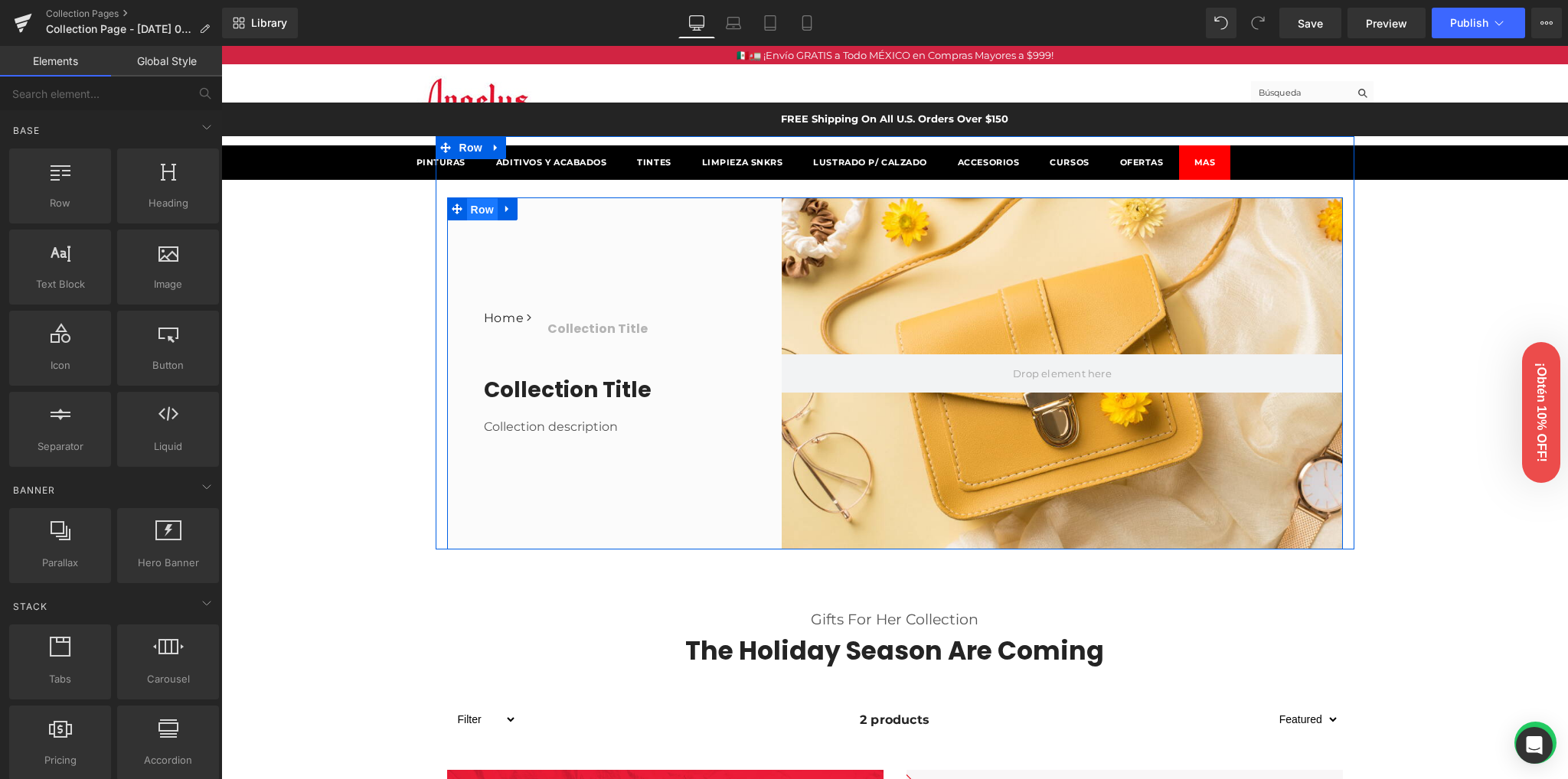
click at [471, 215] on span "Row" at bounding box center [482, 209] width 31 height 23
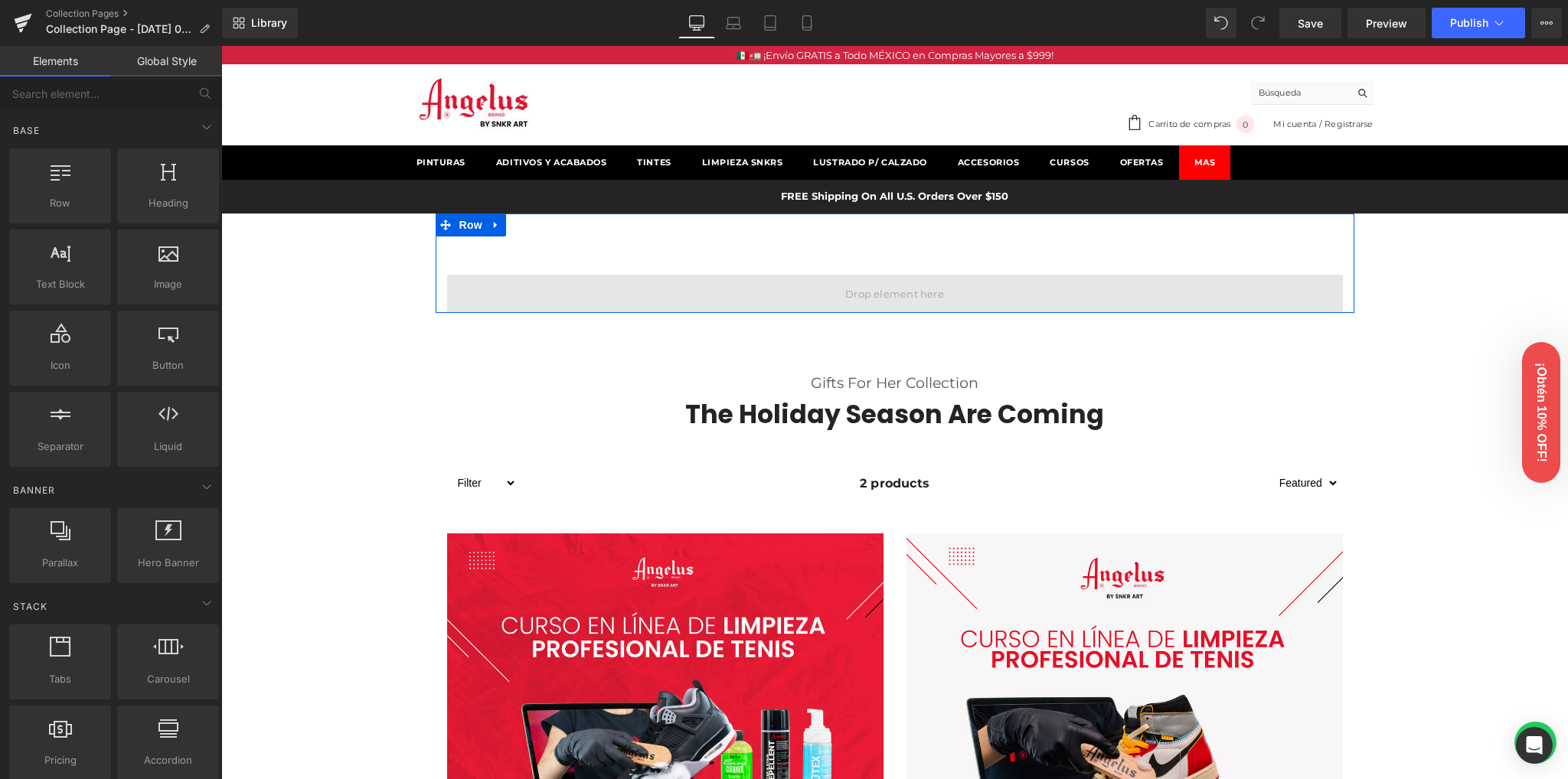
click at [812, 296] on span at bounding box center [895, 294] width 896 height 38
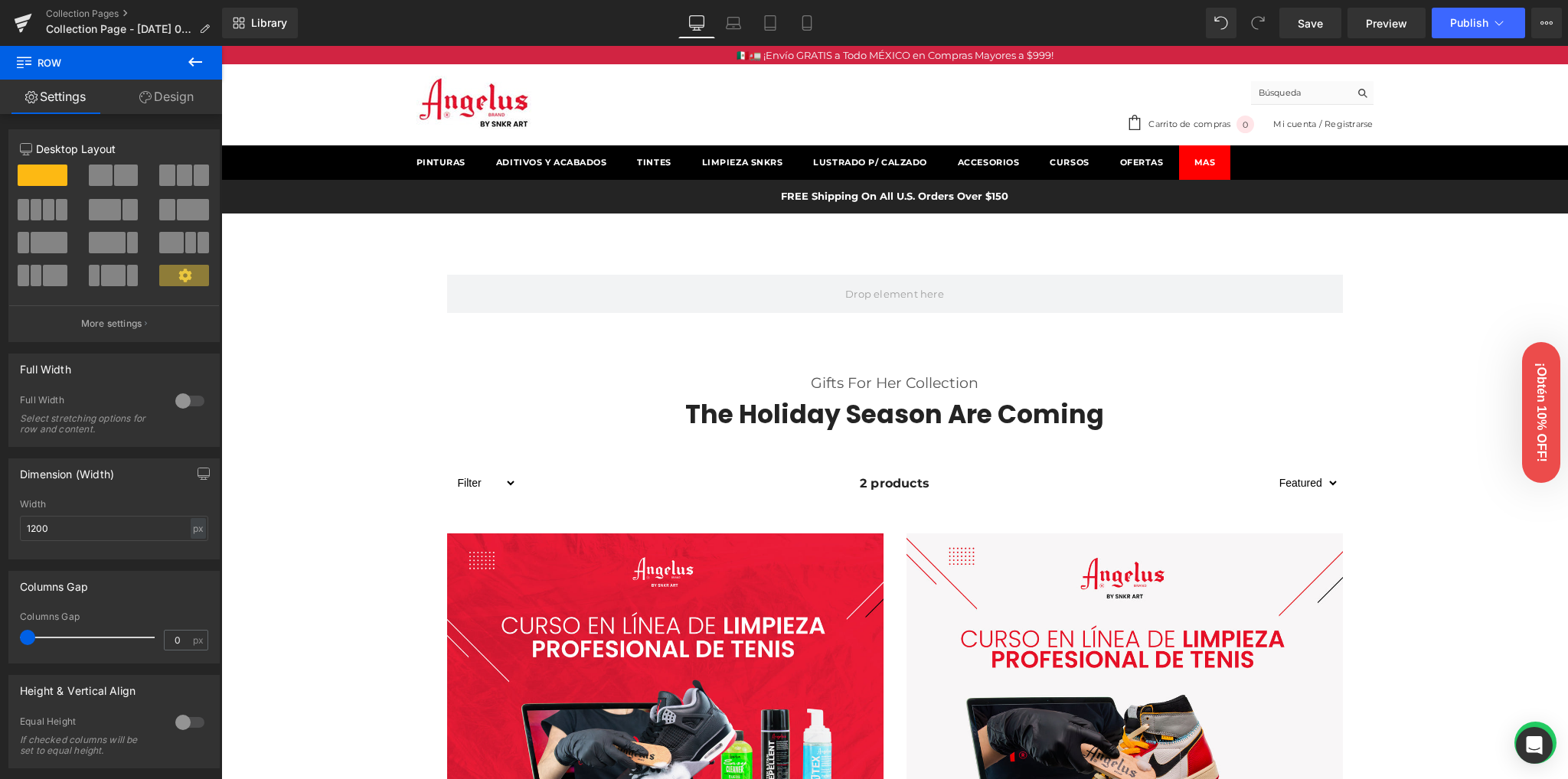
click at [183, 62] on button at bounding box center [195, 62] width 53 height 33
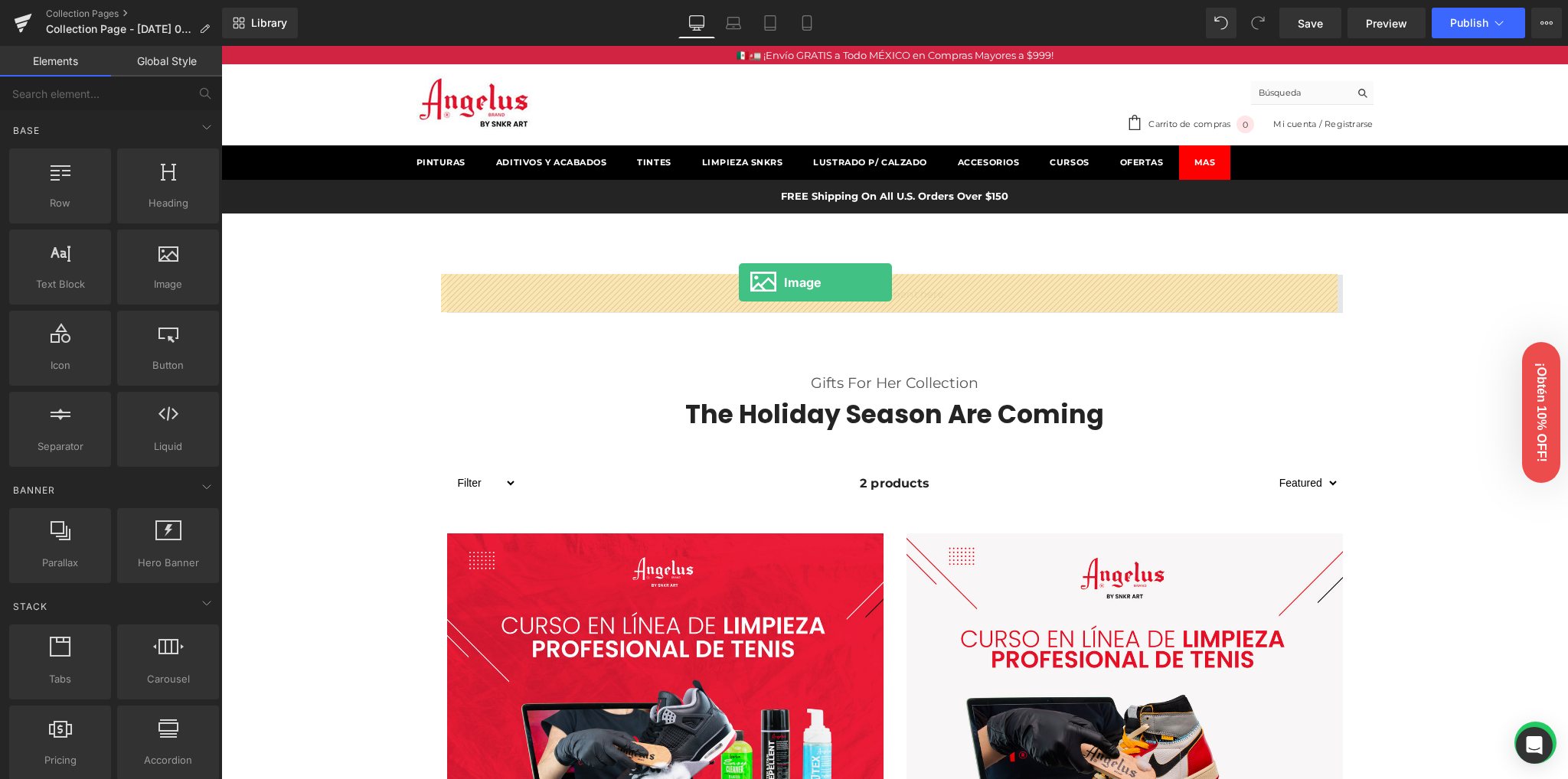
drag, startPoint x: 377, startPoint y: 325, endPoint x: 739, endPoint y: 282, distance: 364.5
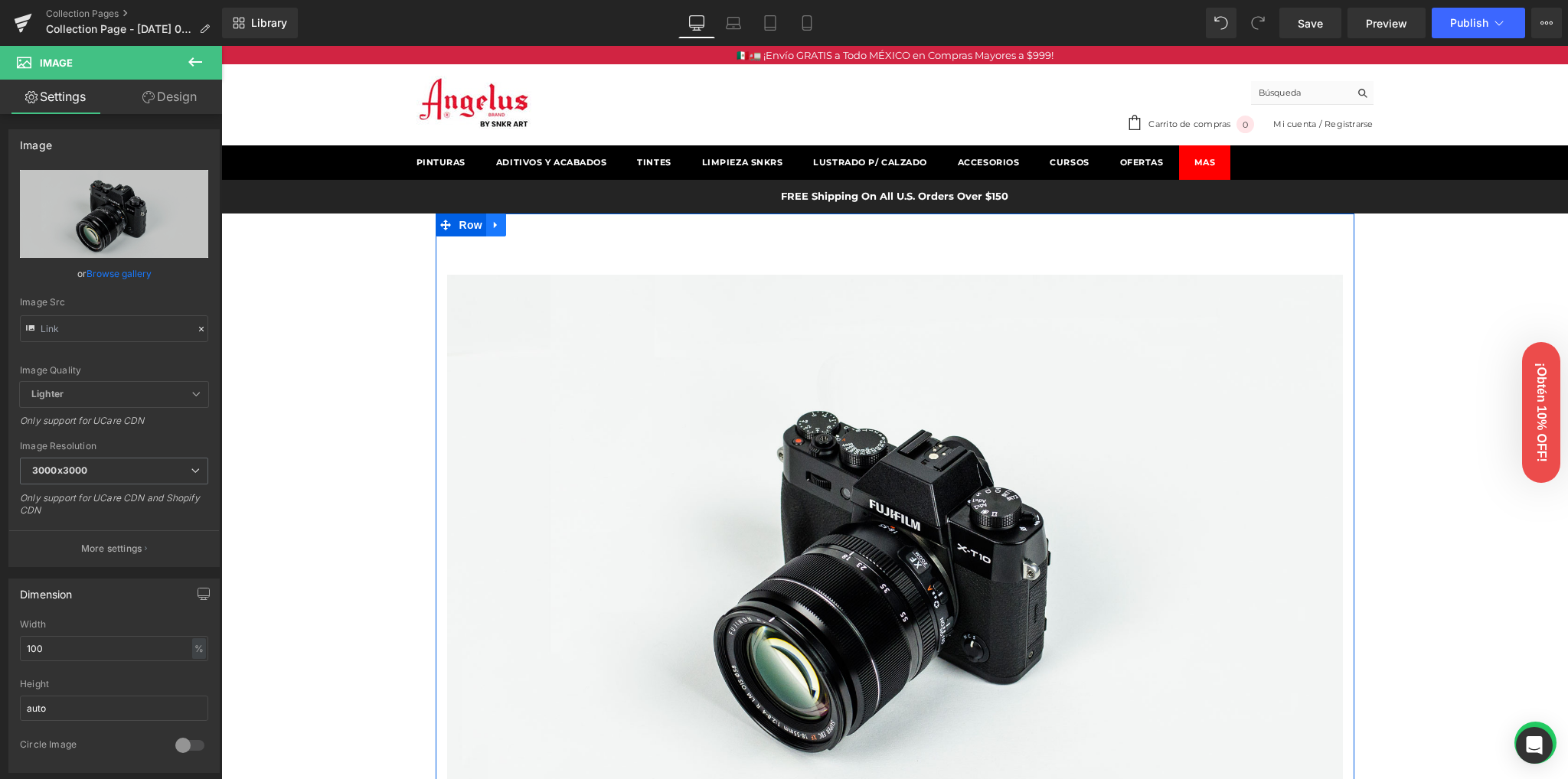
click at [490, 226] on icon at bounding box center [496, 224] width 11 height 12
click at [510, 227] on icon at bounding box center [516, 225] width 11 height 11
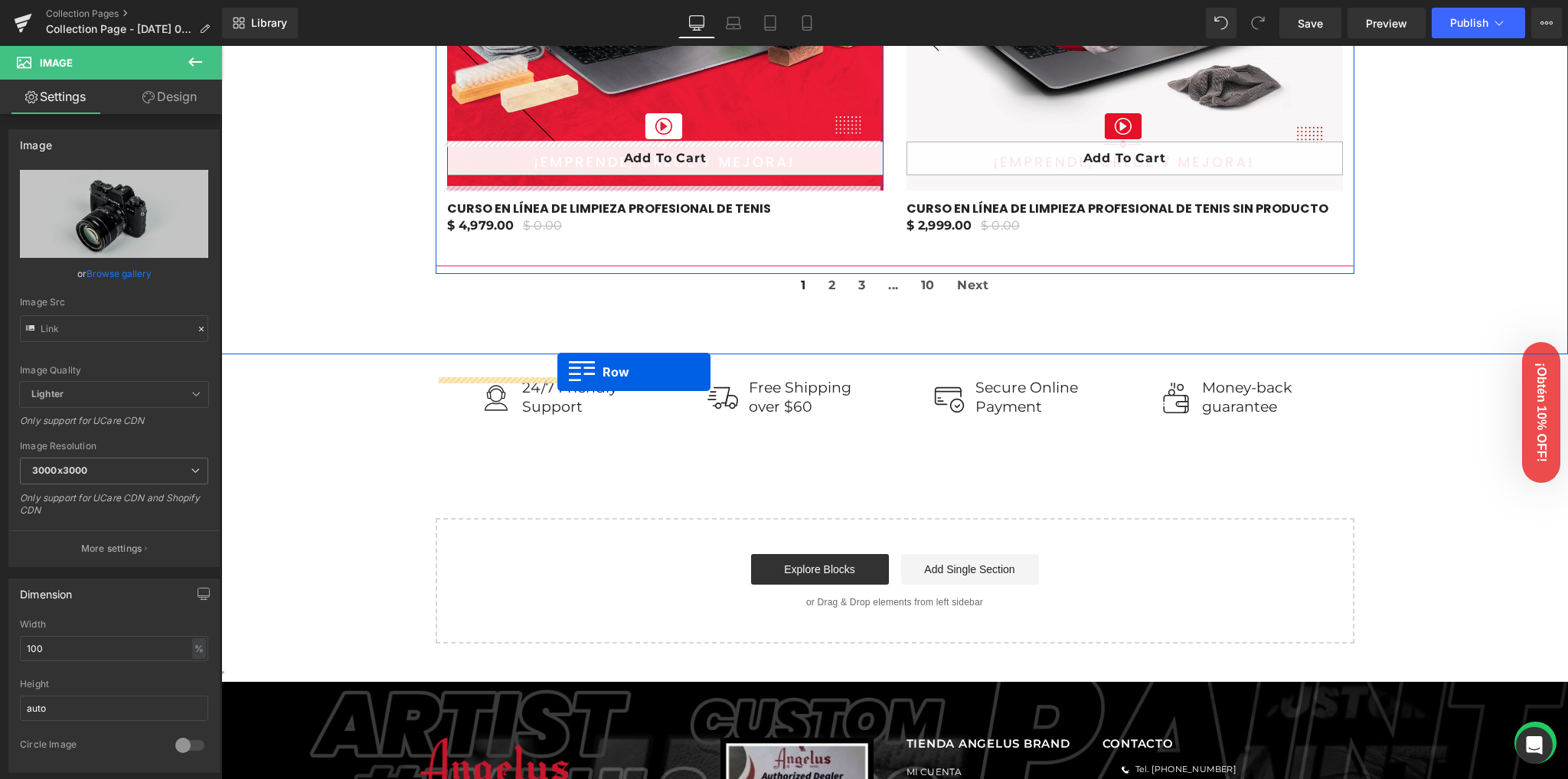
scroll to position [1577, 0]
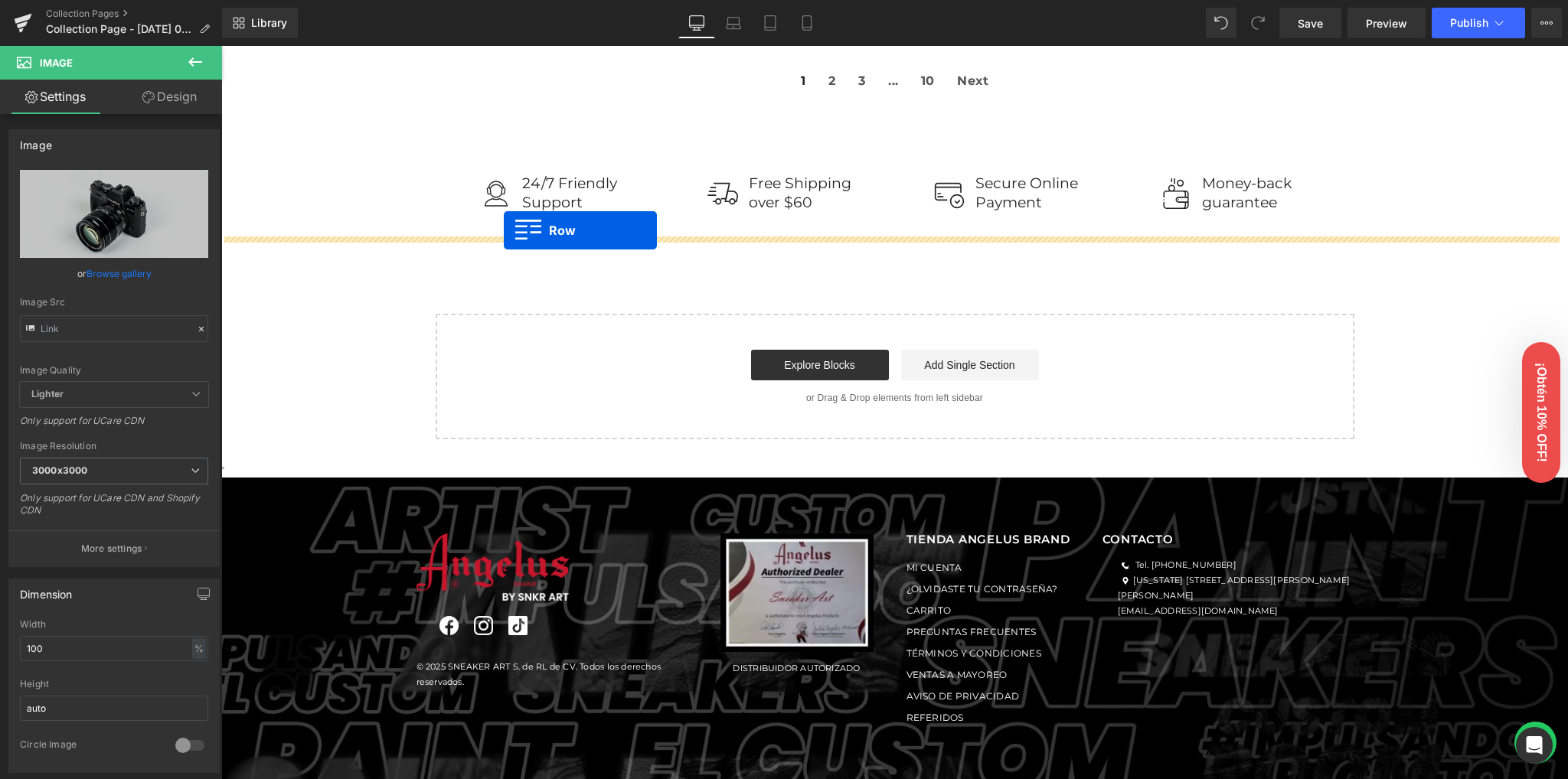
drag, startPoint x: 462, startPoint y: 122, endPoint x: 504, endPoint y: 231, distance: 116.8
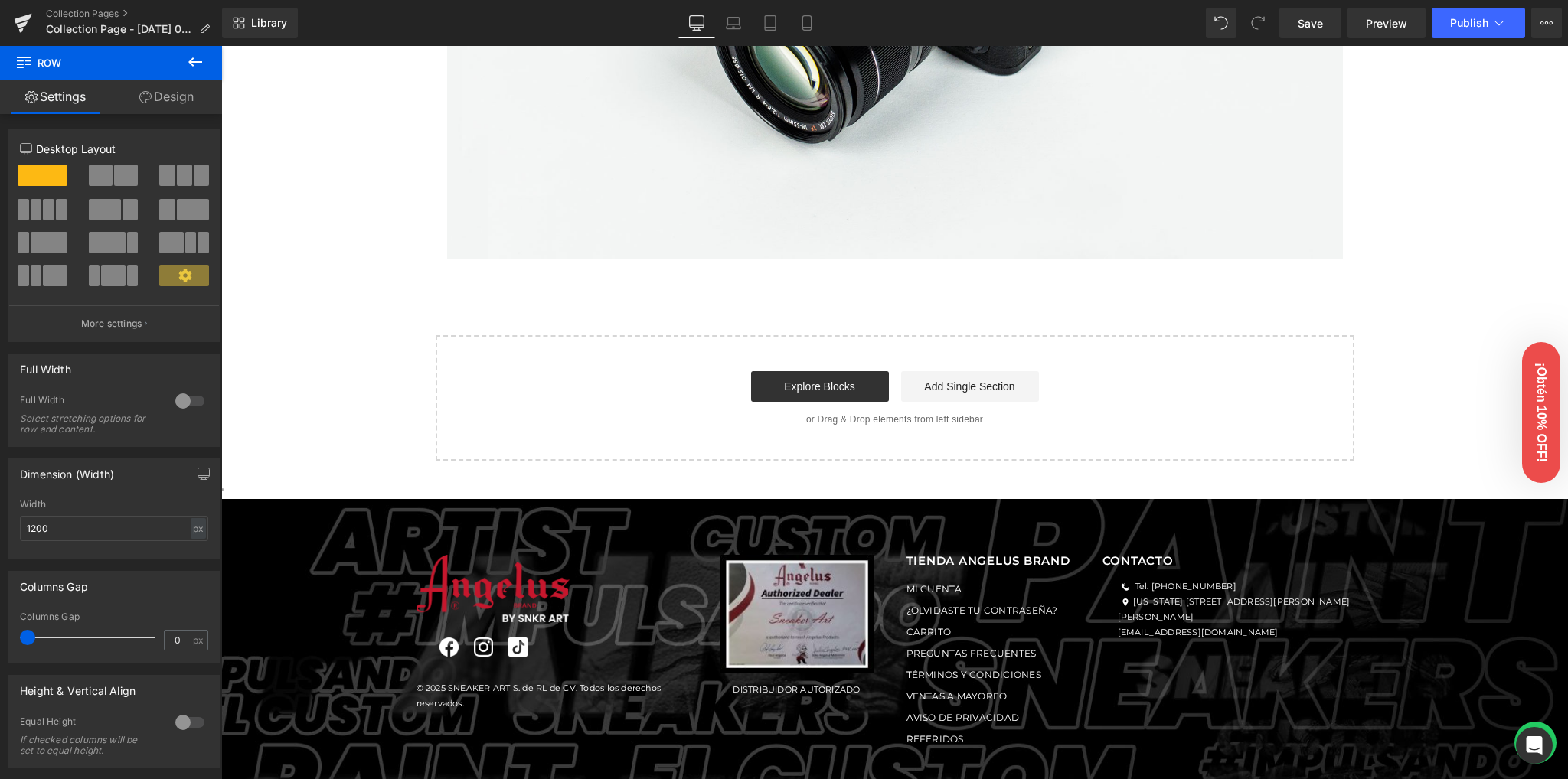
scroll to position [2198, 0]
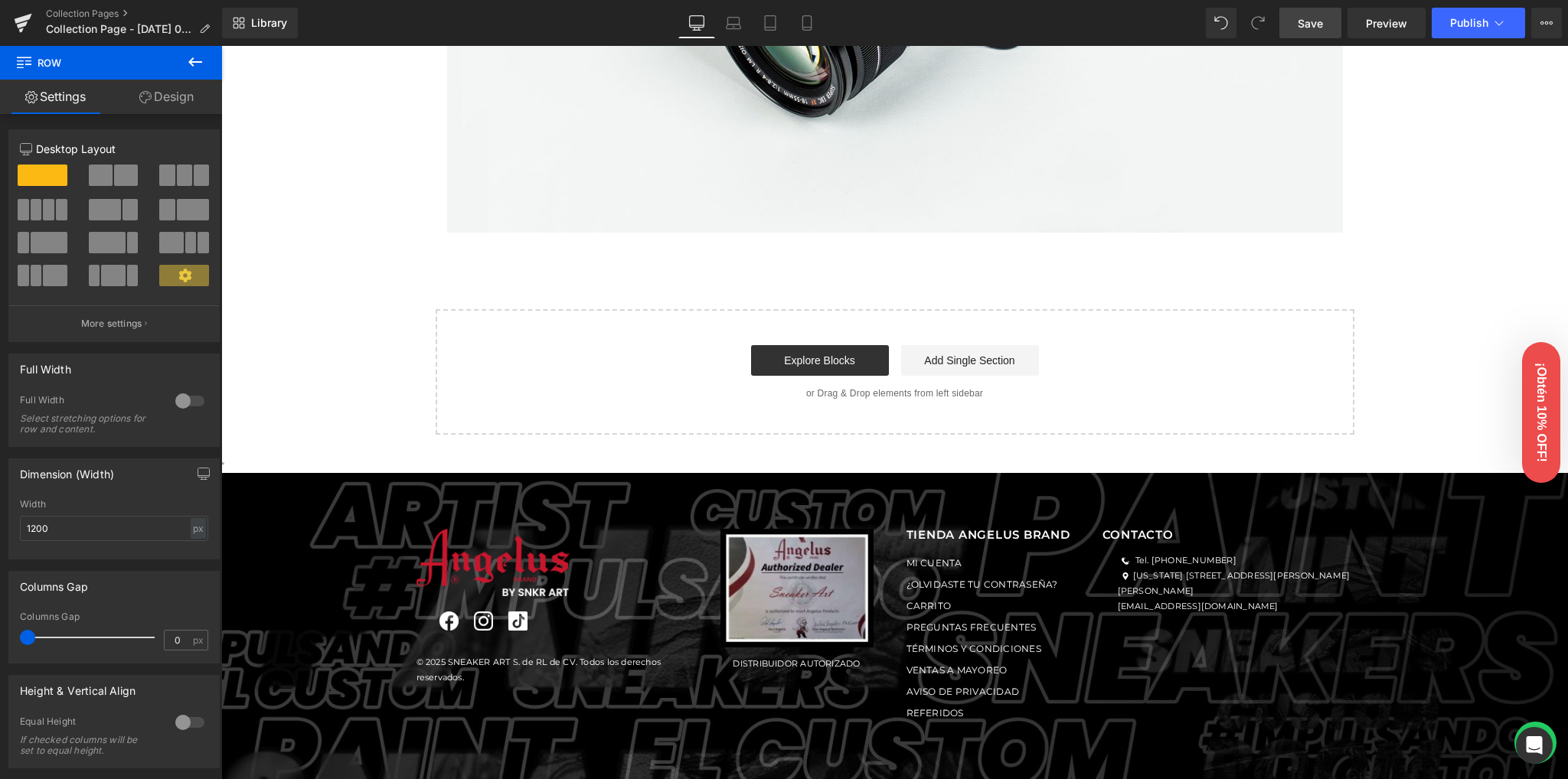
click at [1320, 35] on link "Save" at bounding box center [1310, 23] width 62 height 31
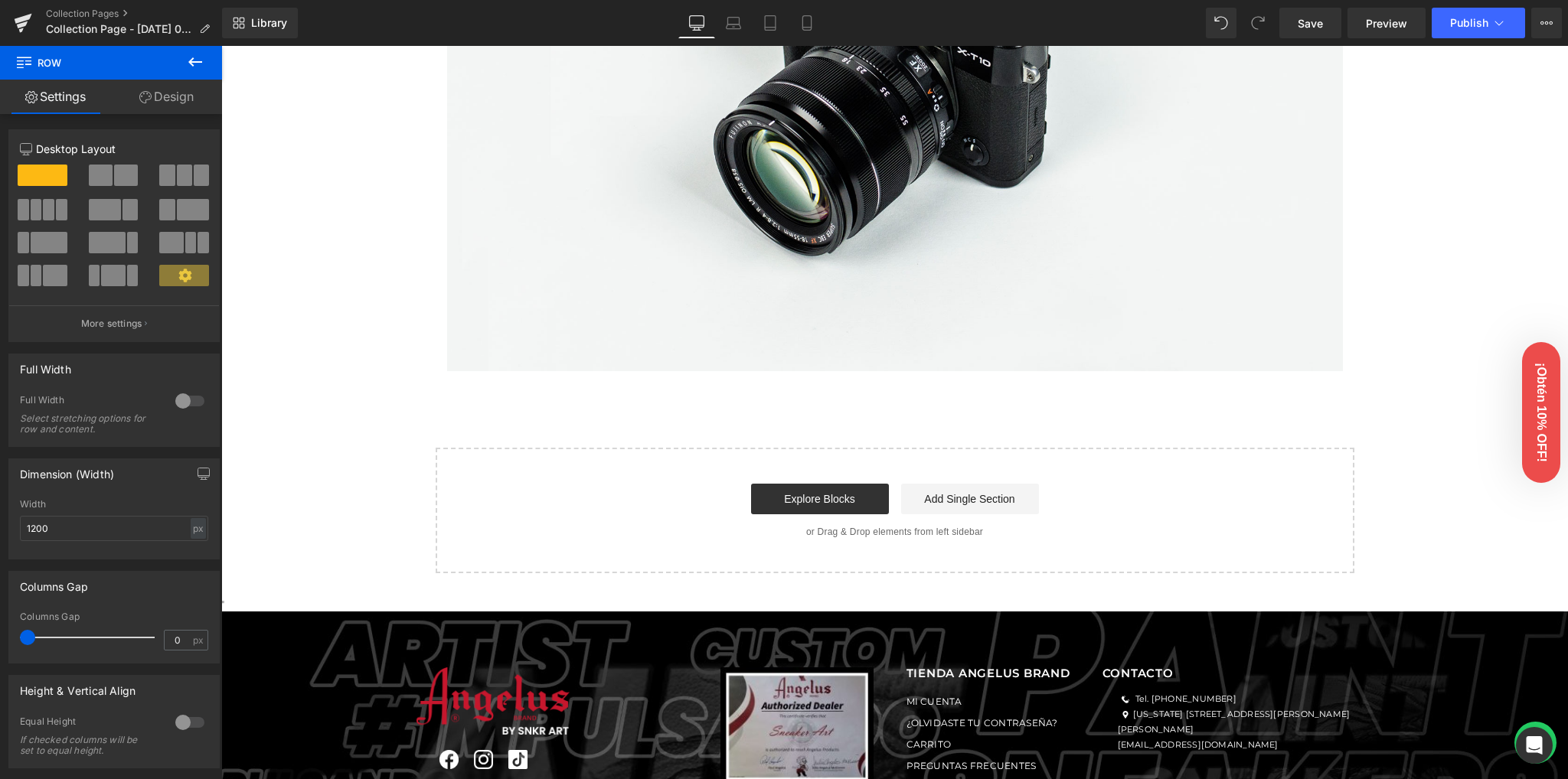
scroll to position [1993, 0]
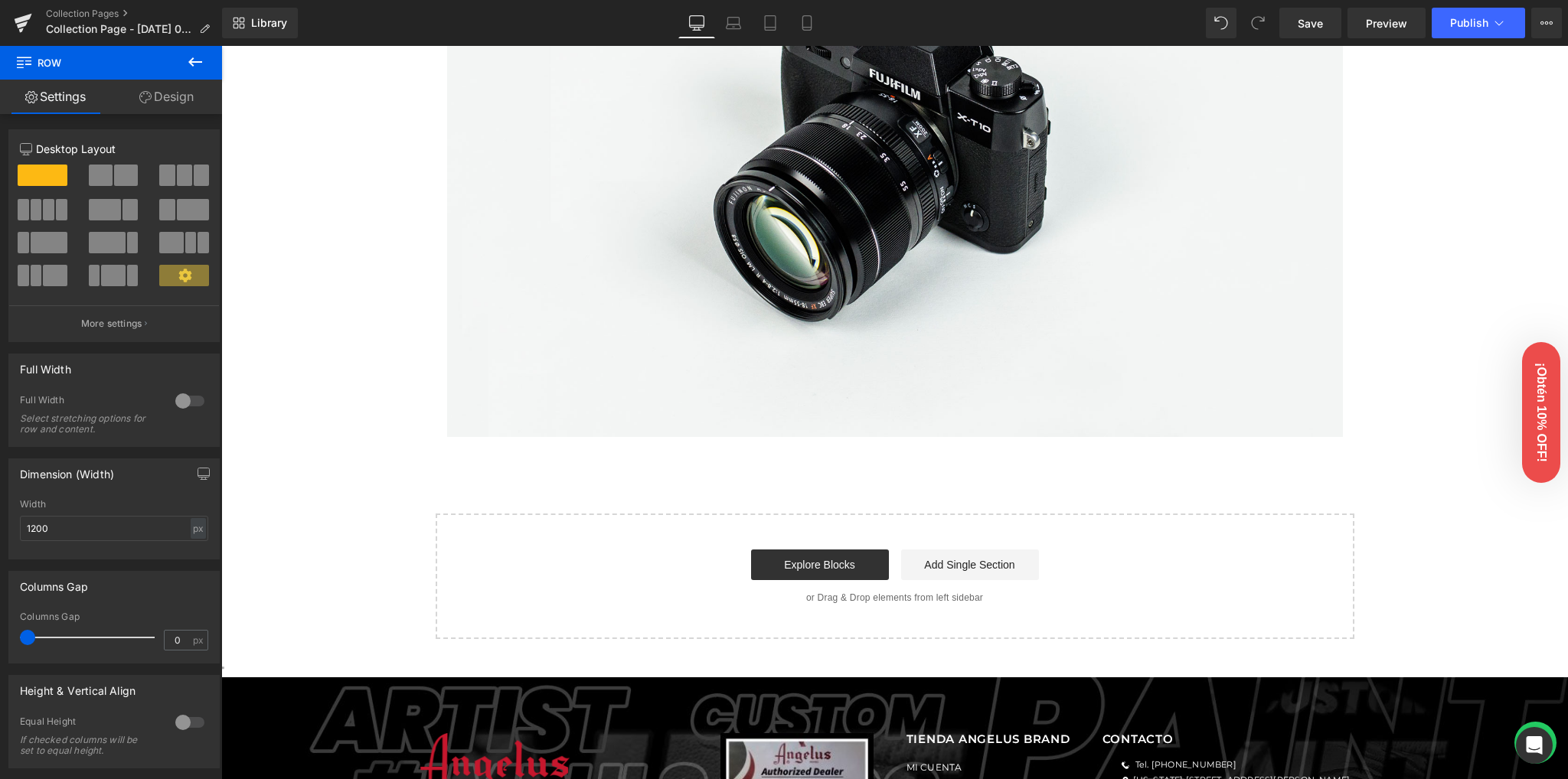
click at [198, 70] on icon at bounding box center [195, 62] width 18 height 18
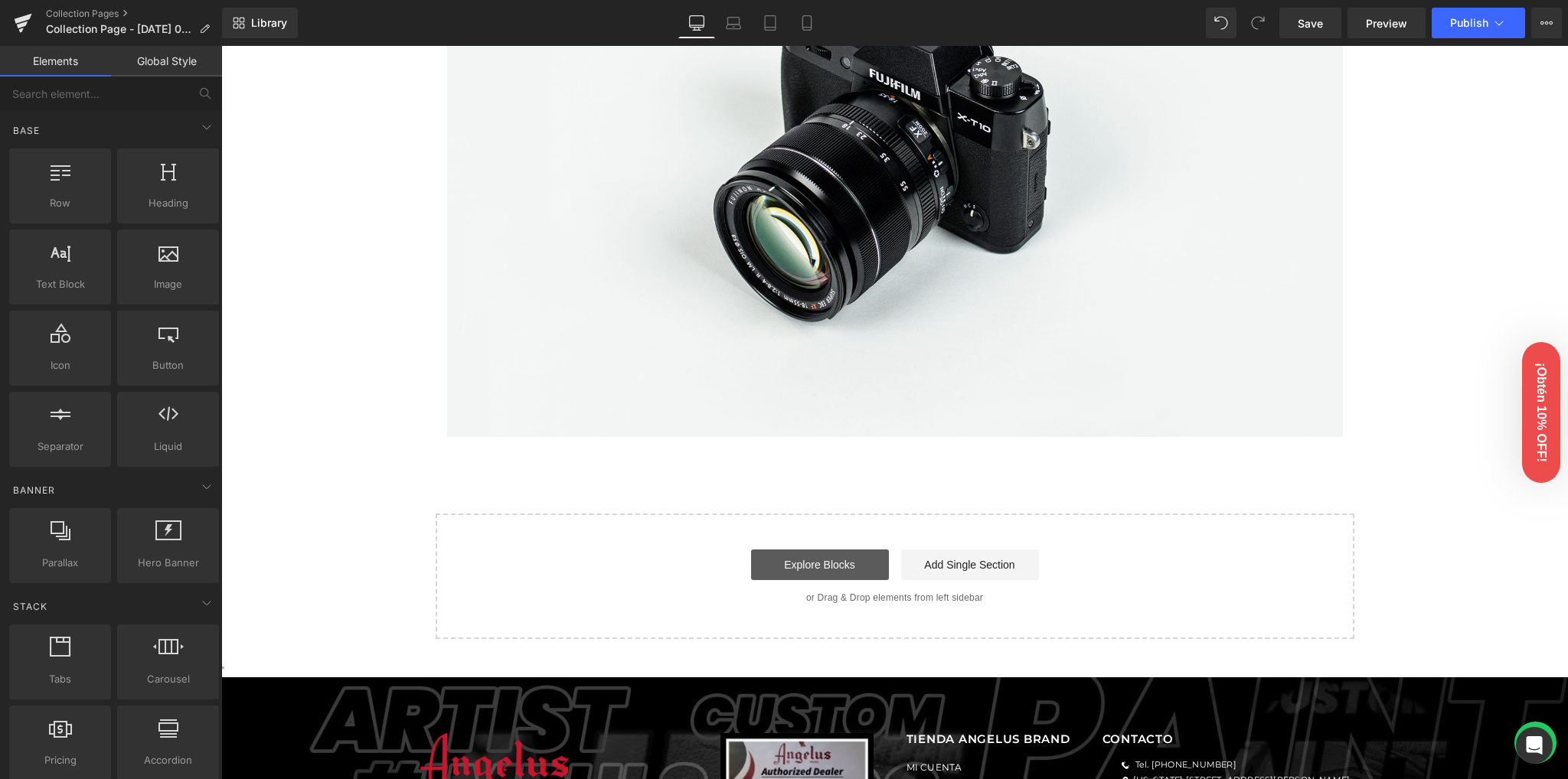
click at [838, 559] on link "Explore Blocks" at bounding box center [820, 565] width 138 height 31
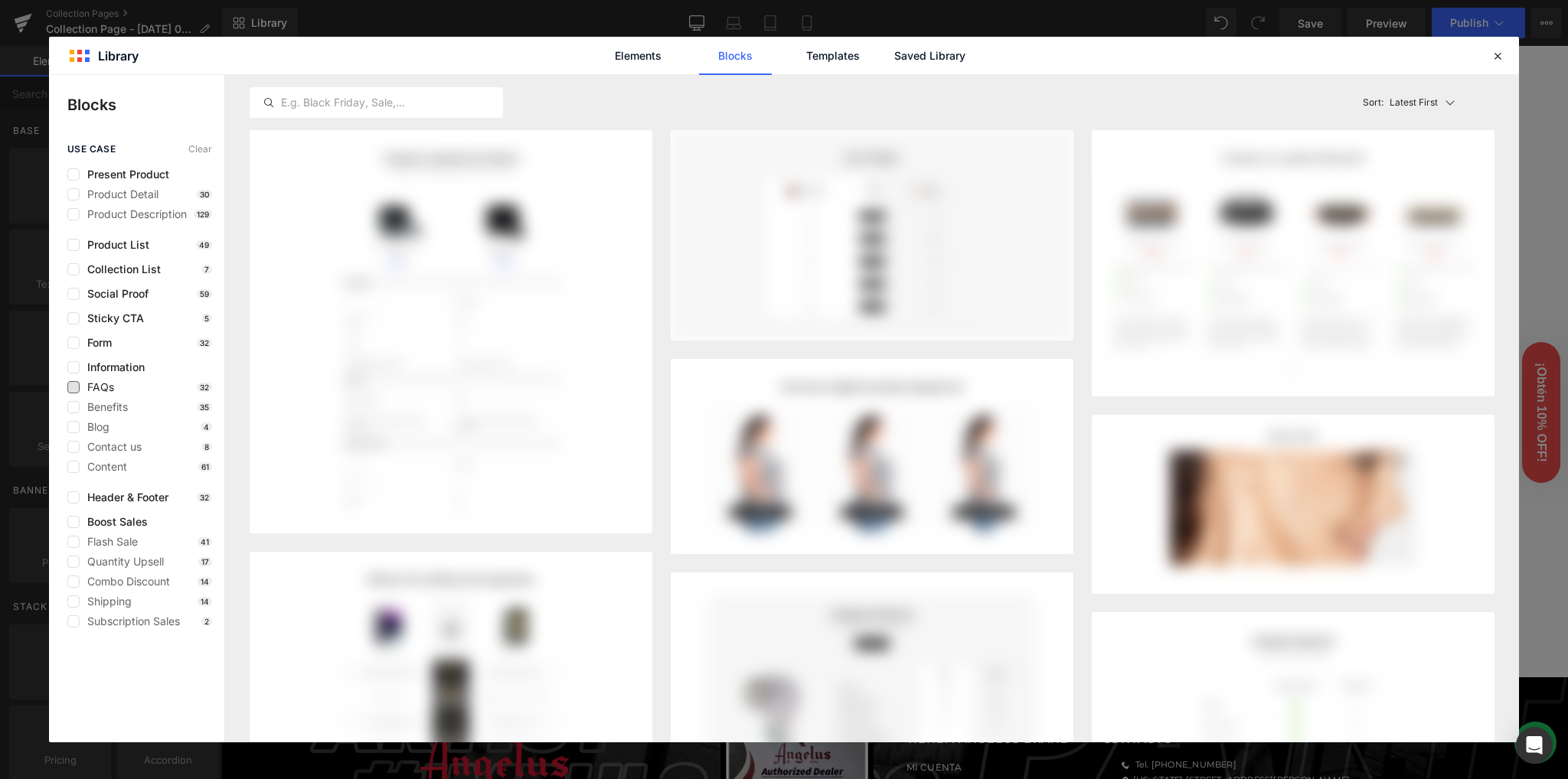
click at [99, 385] on span "FAQs" at bounding box center [97, 387] width 34 height 13
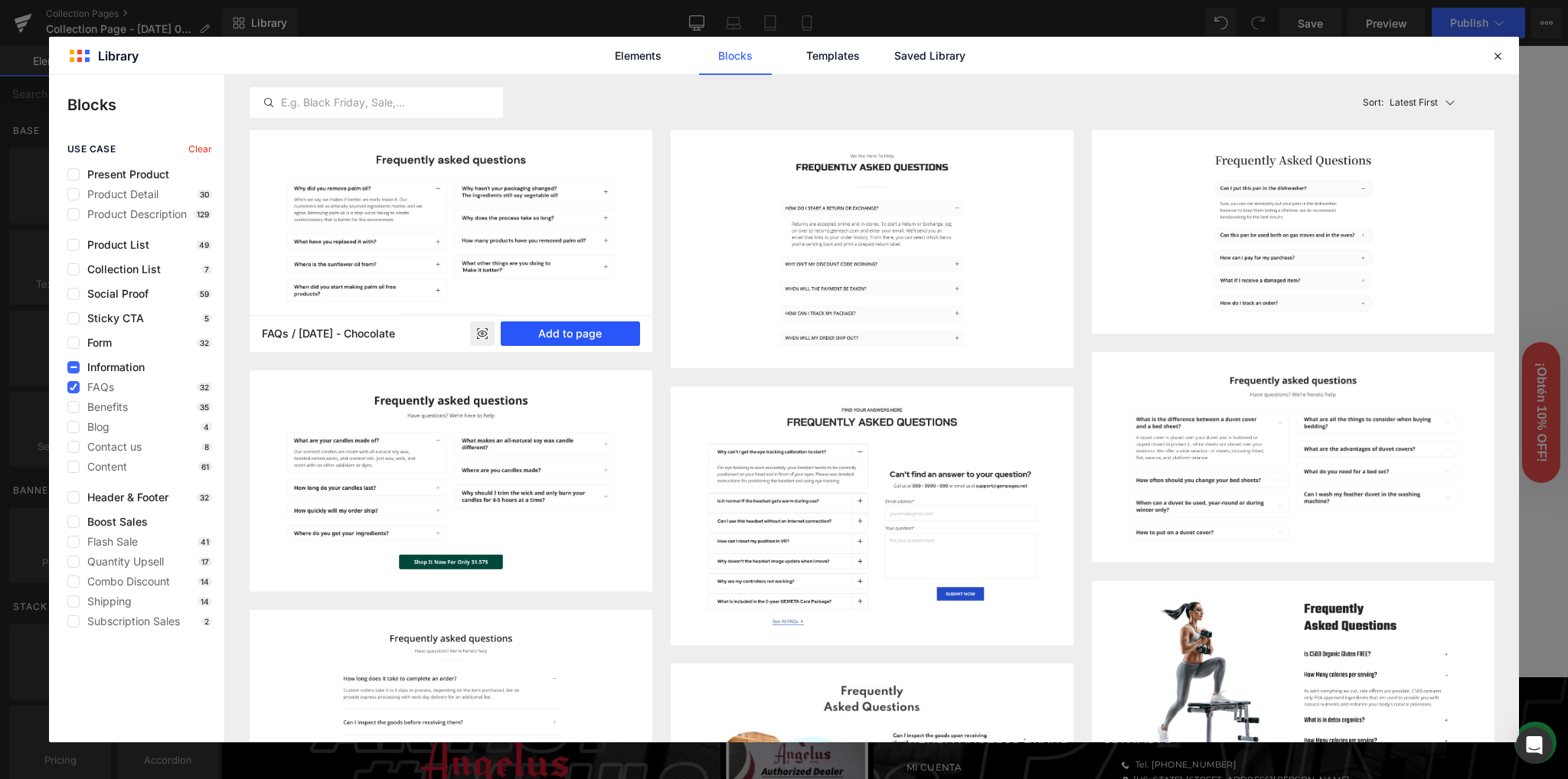
drag, startPoint x: 550, startPoint y: 334, endPoint x: 323, endPoint y: 300, distance: 229.5
click at [550, 334] on button "Add to page" at bounding box center [570, 333] width 139 height 24
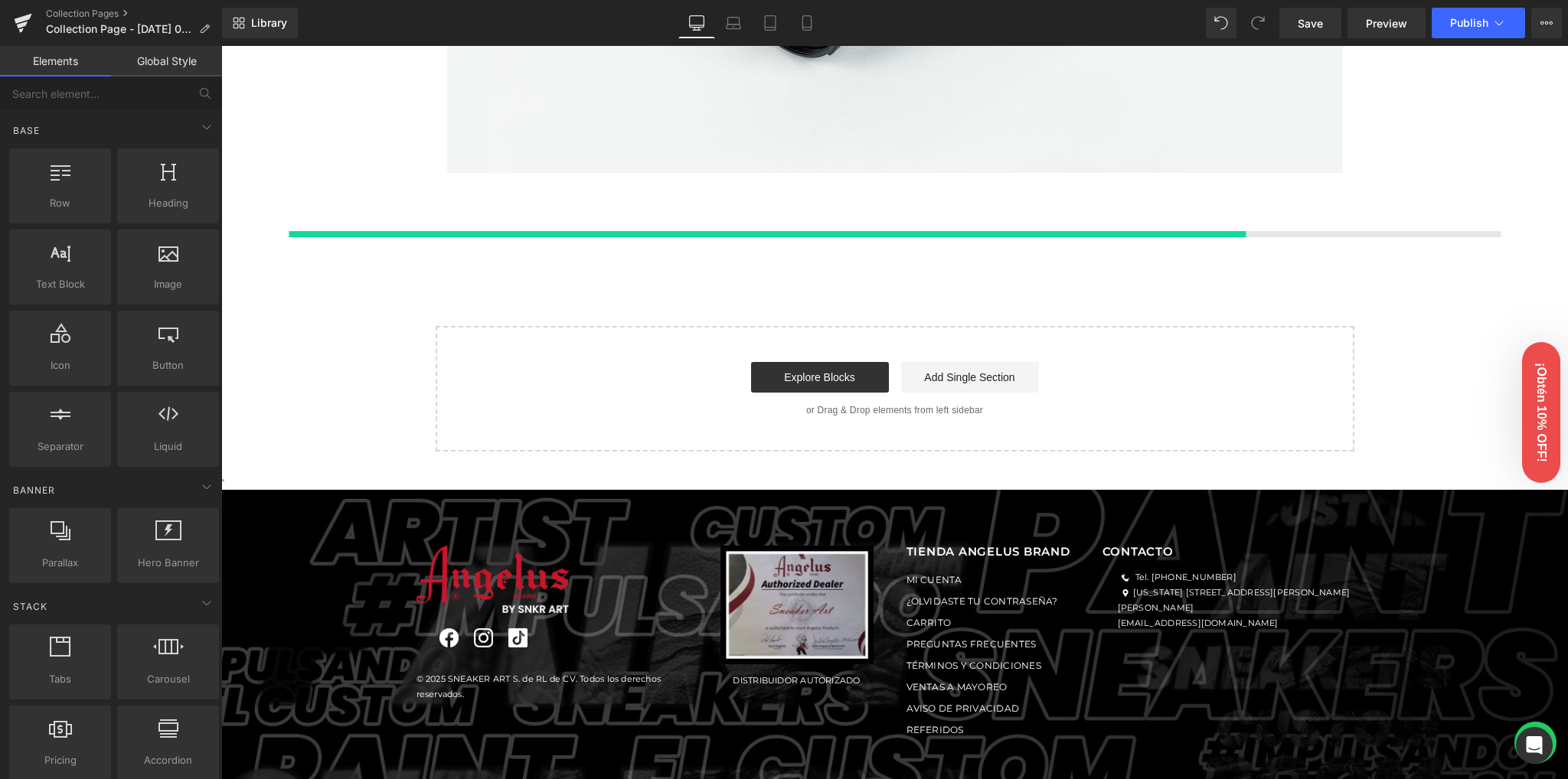
scroll to position [2275, 0]
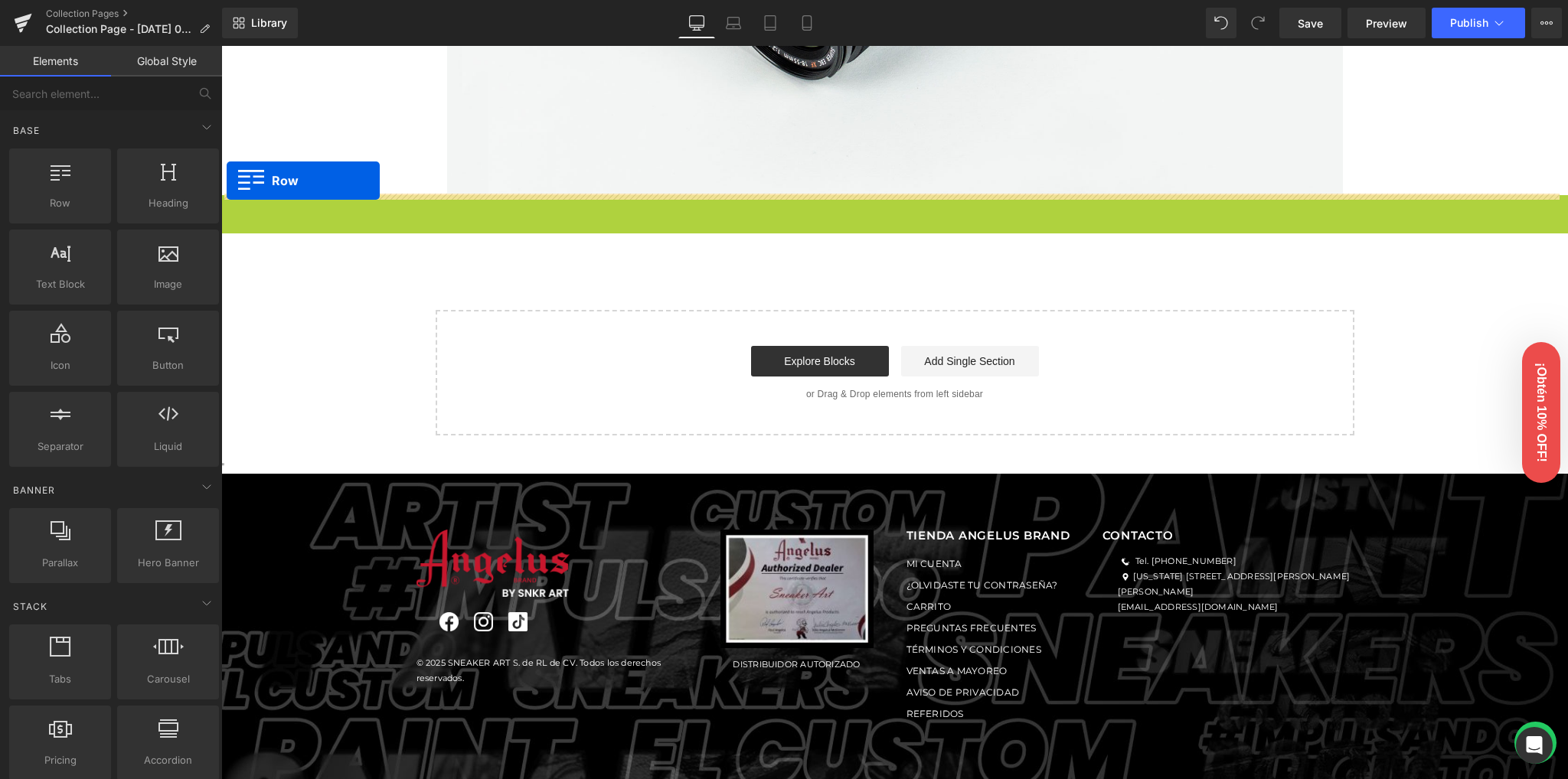
drag, startPoint x: 252, startPoint y: 166, endPoint x: 226, endPoint y: 182, distance: 30.5
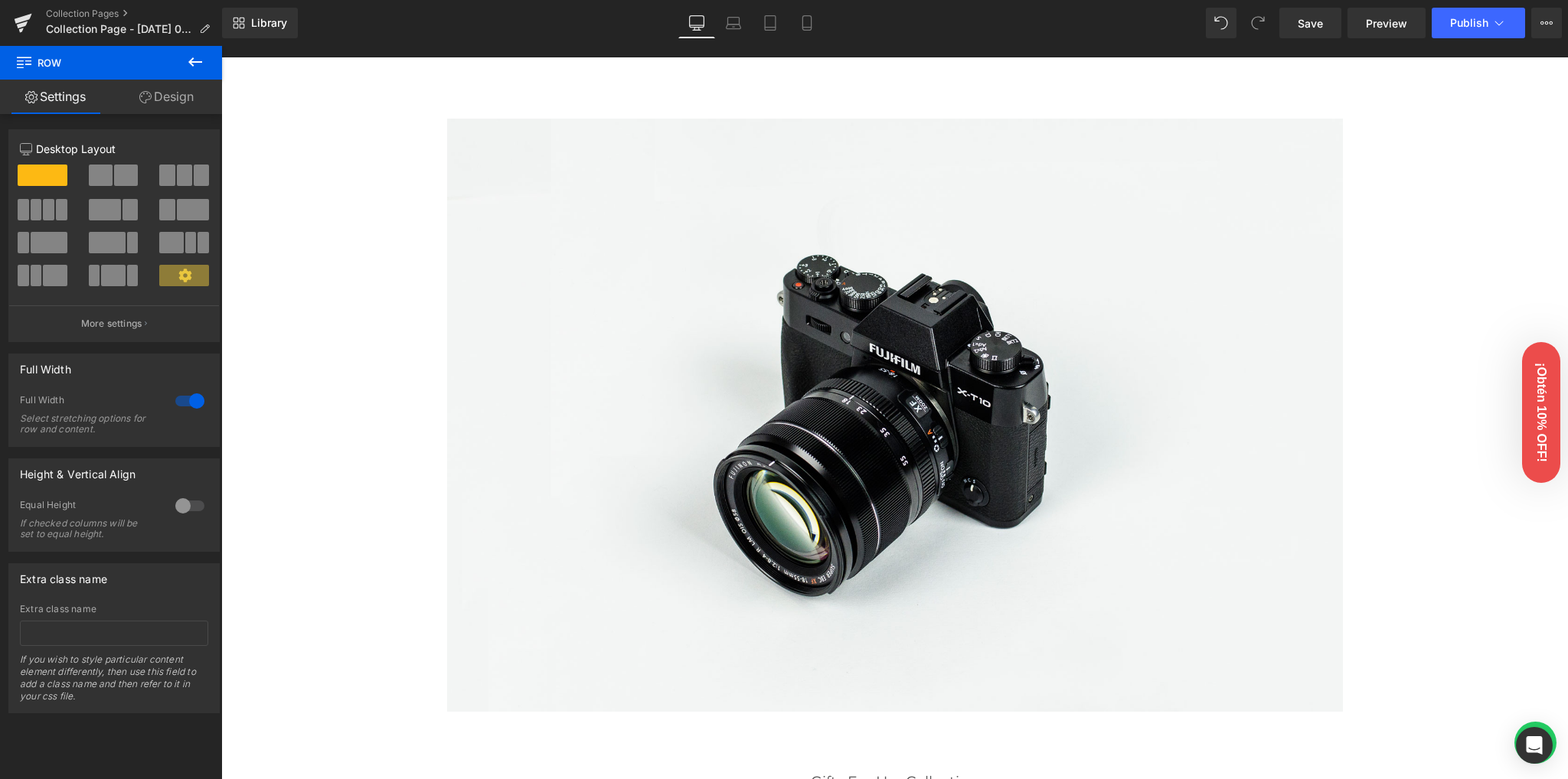
scroll to position [131, 0]
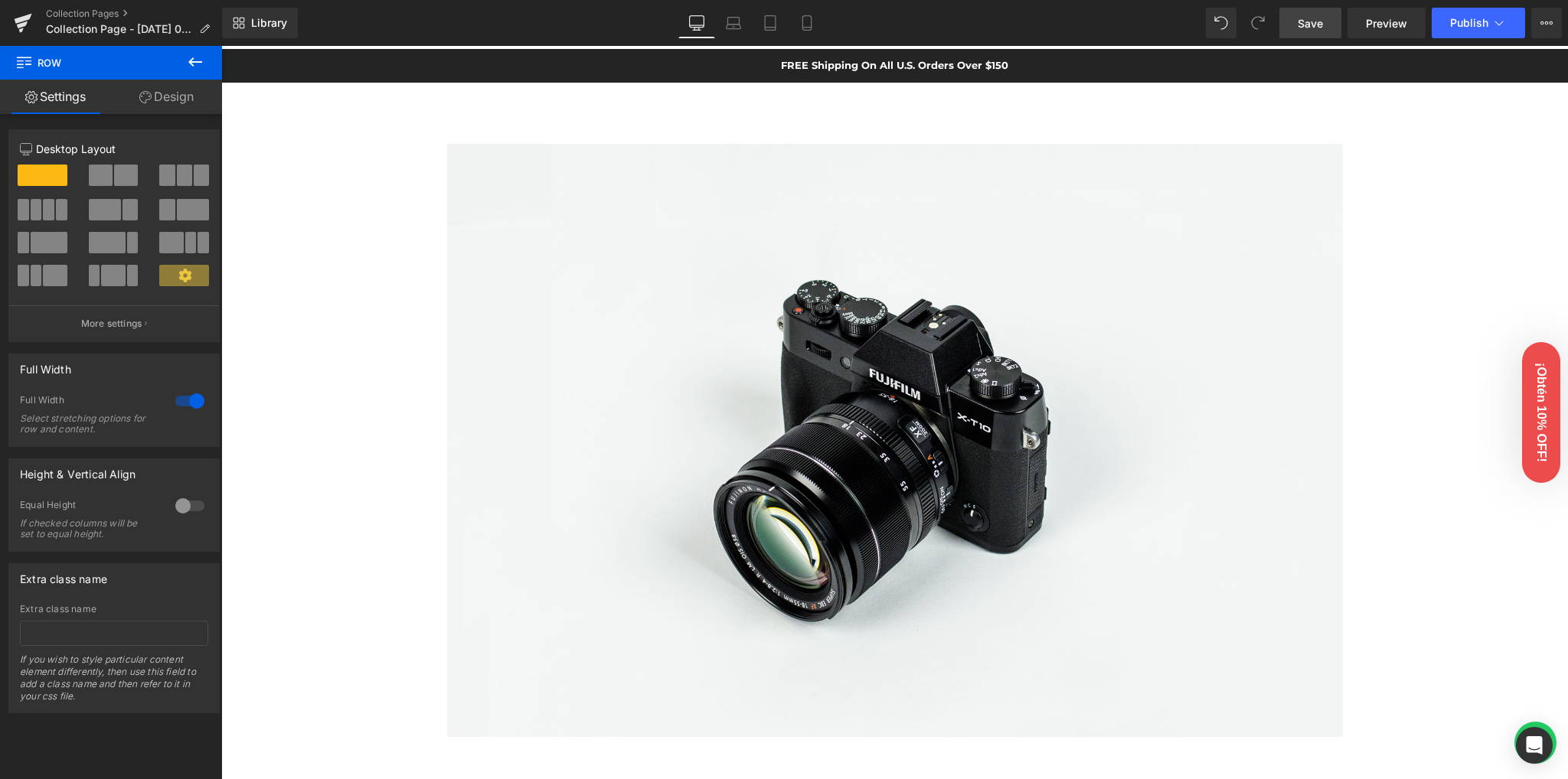
click at [1319, 15] on span "Save" at bounding box center [1310, 24] width 25 height 16
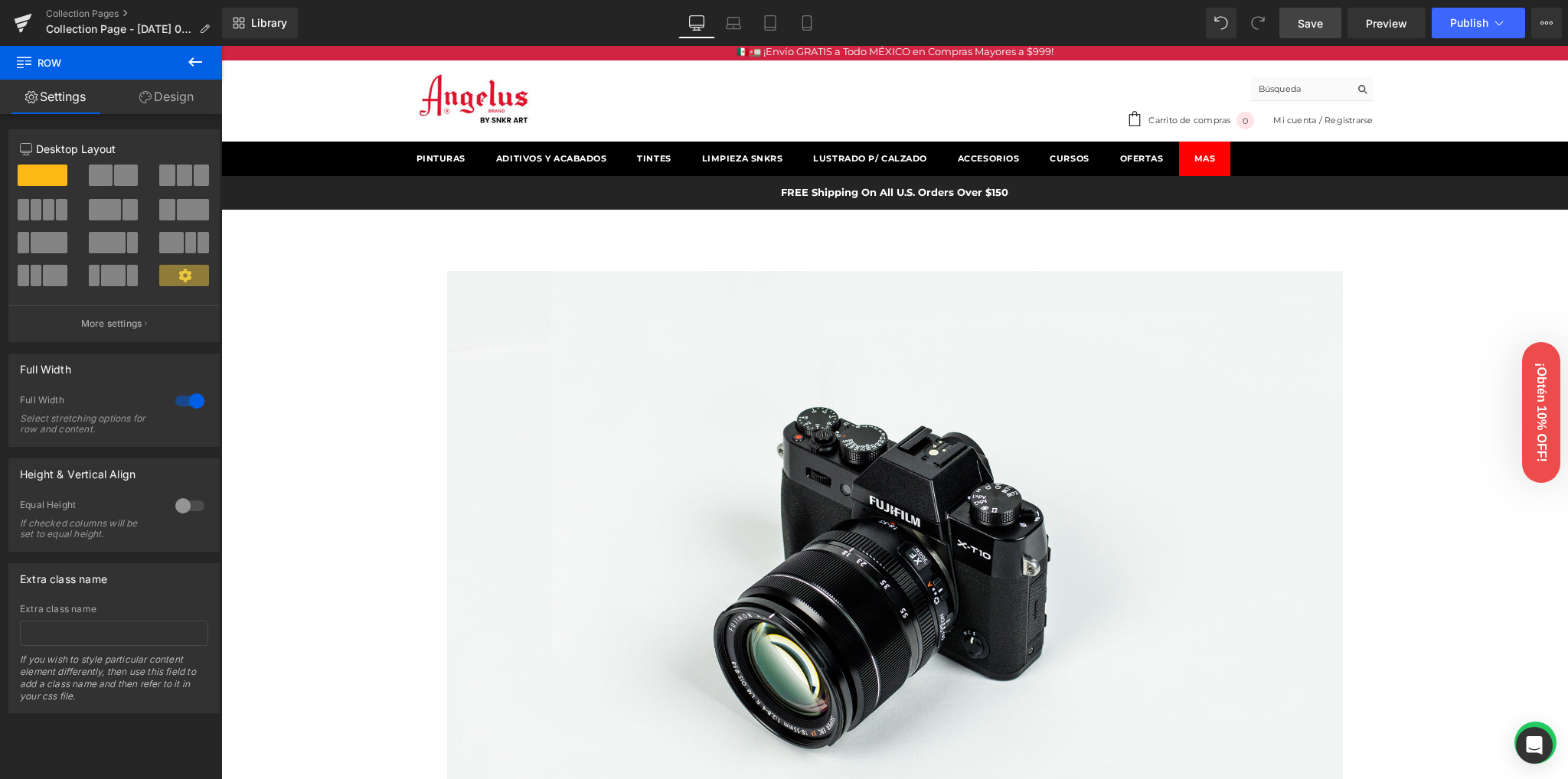
scroll to position [0, 0]
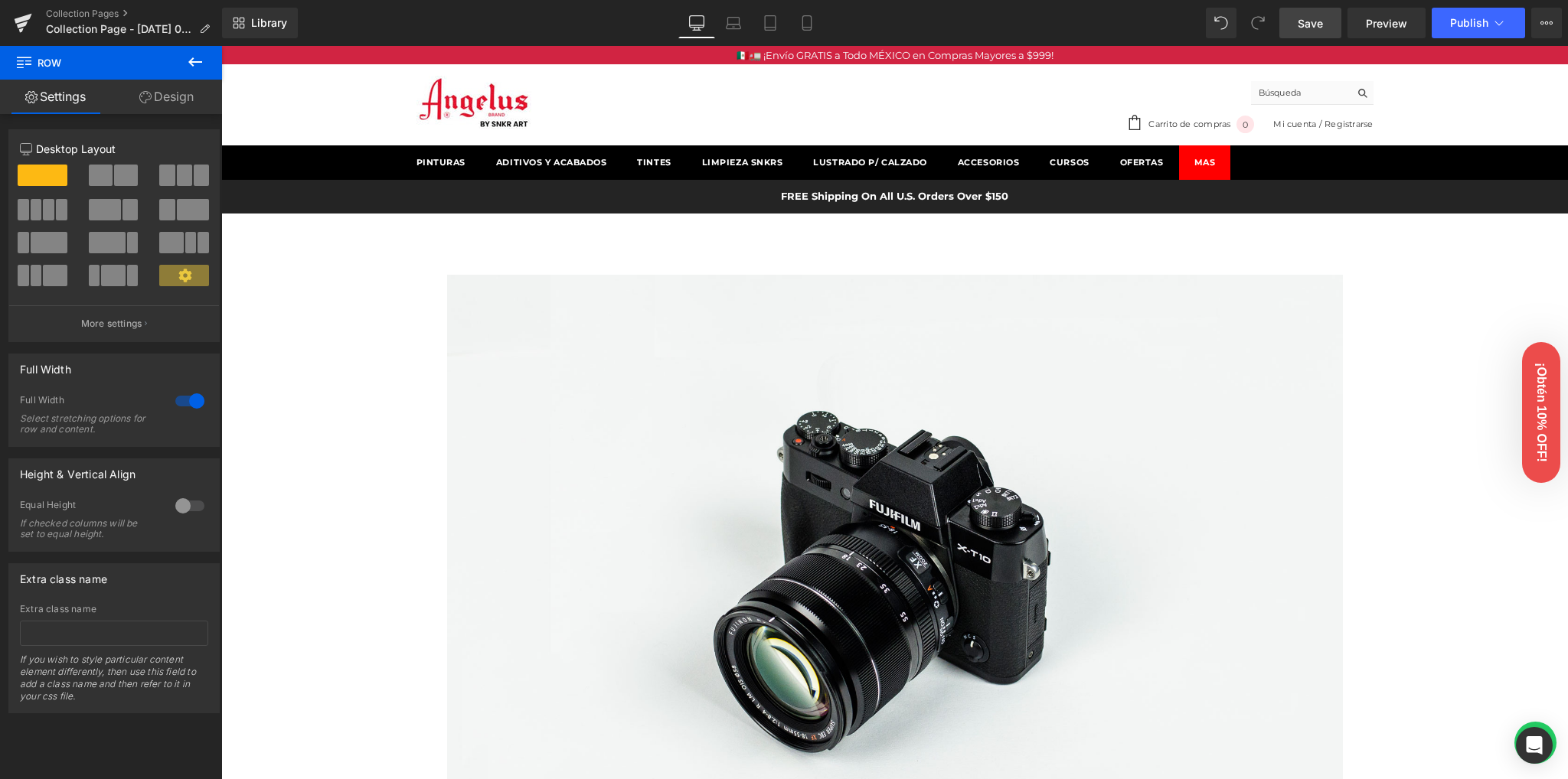
click at [1312, 21] on span "Save" at bounding box center [1310, 24] width 25 height 16
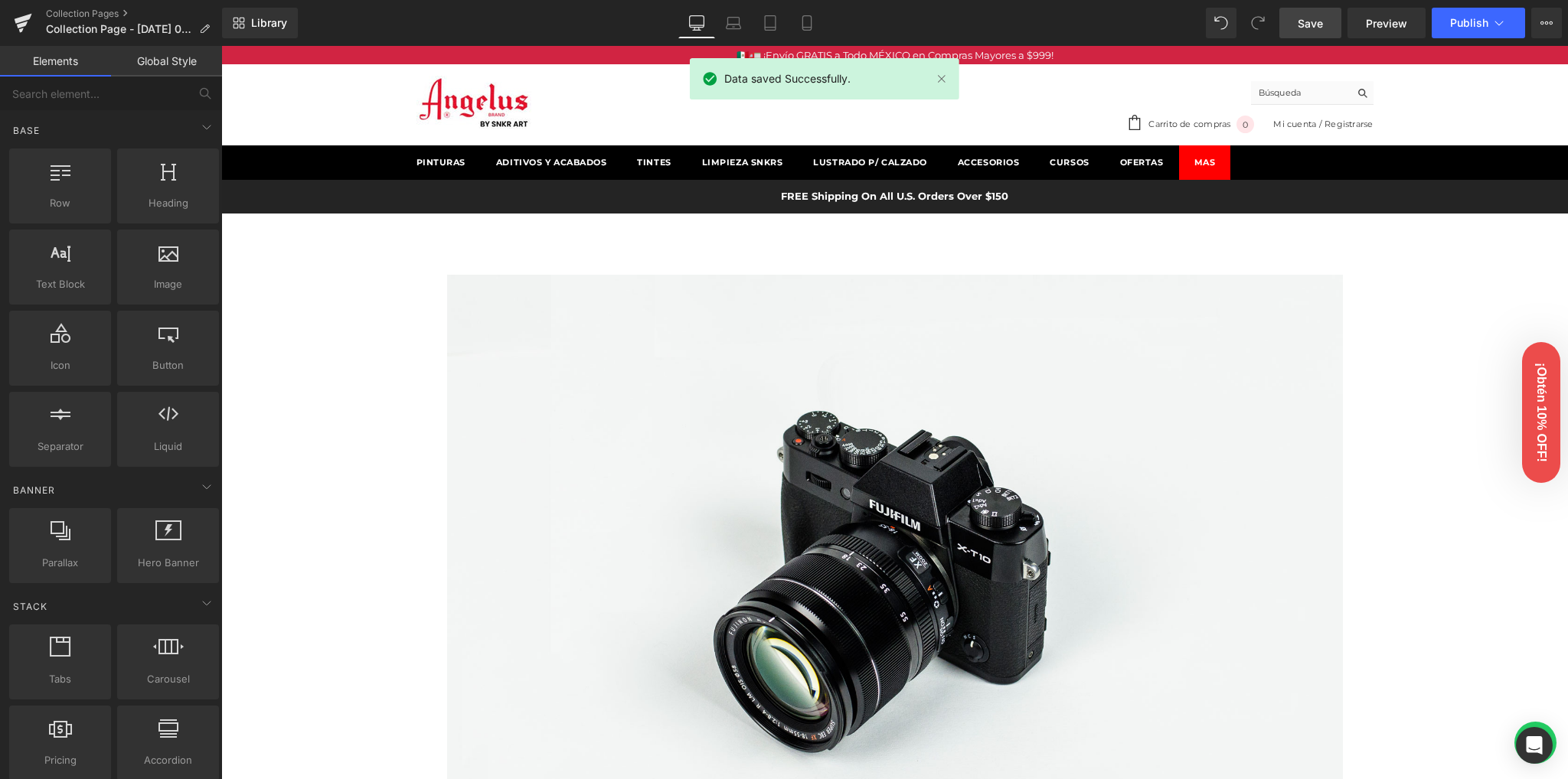
drag, startPoint x: 407, startPoint y: 264, endPoint x: 367, endPoint y: 274, distance: 41.2
click at [27, 25] on icon at bounding box center [23, 23] width 18 height 38
